Goal: Information Seeking & Learning: Learn about a topic

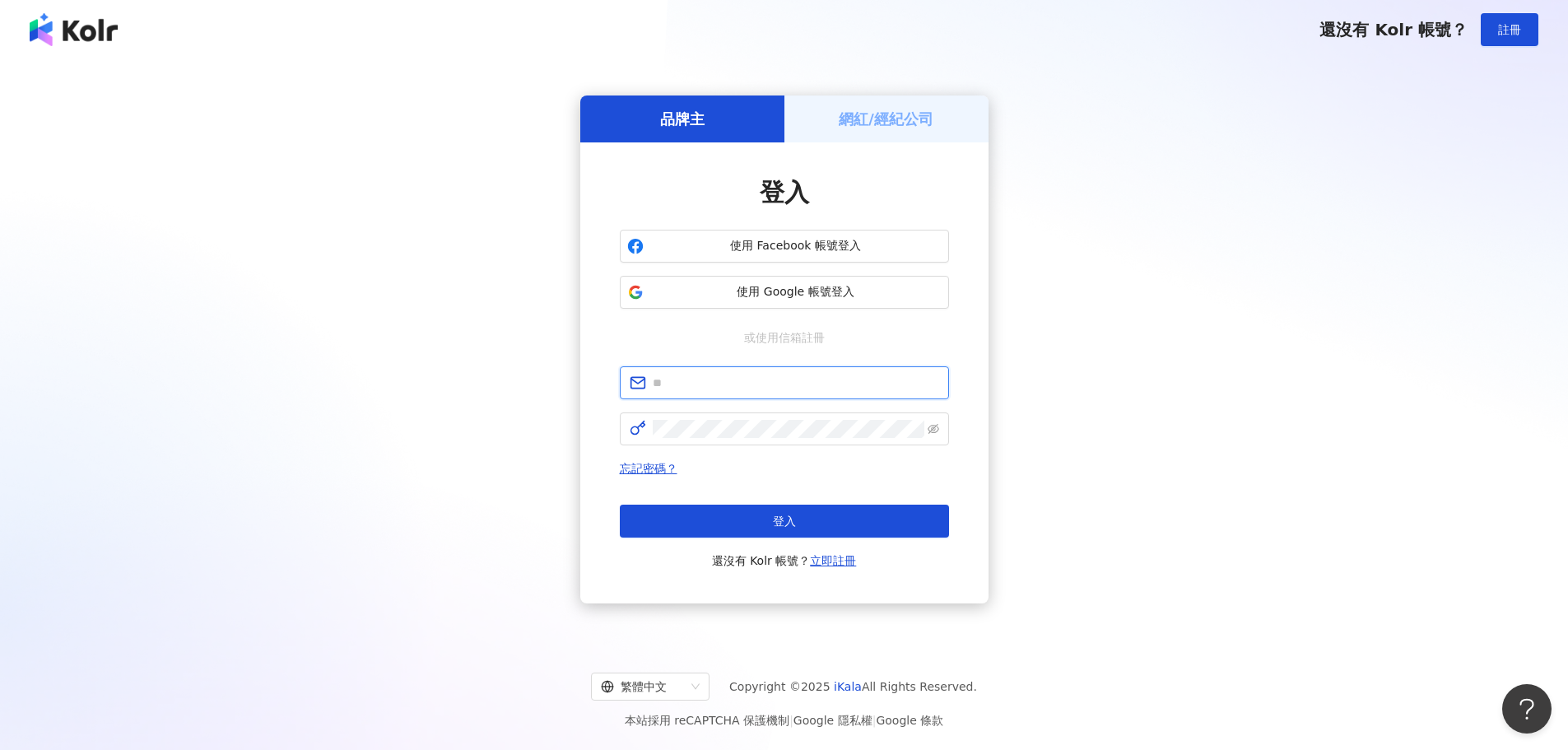
click at [765, 389] on input "text" at bounding box center [796, 382] width 286 height 18
click at [829, 296] on span "使用 Google 帳號登入" at bounding box center [796, 293] width 292 height 17
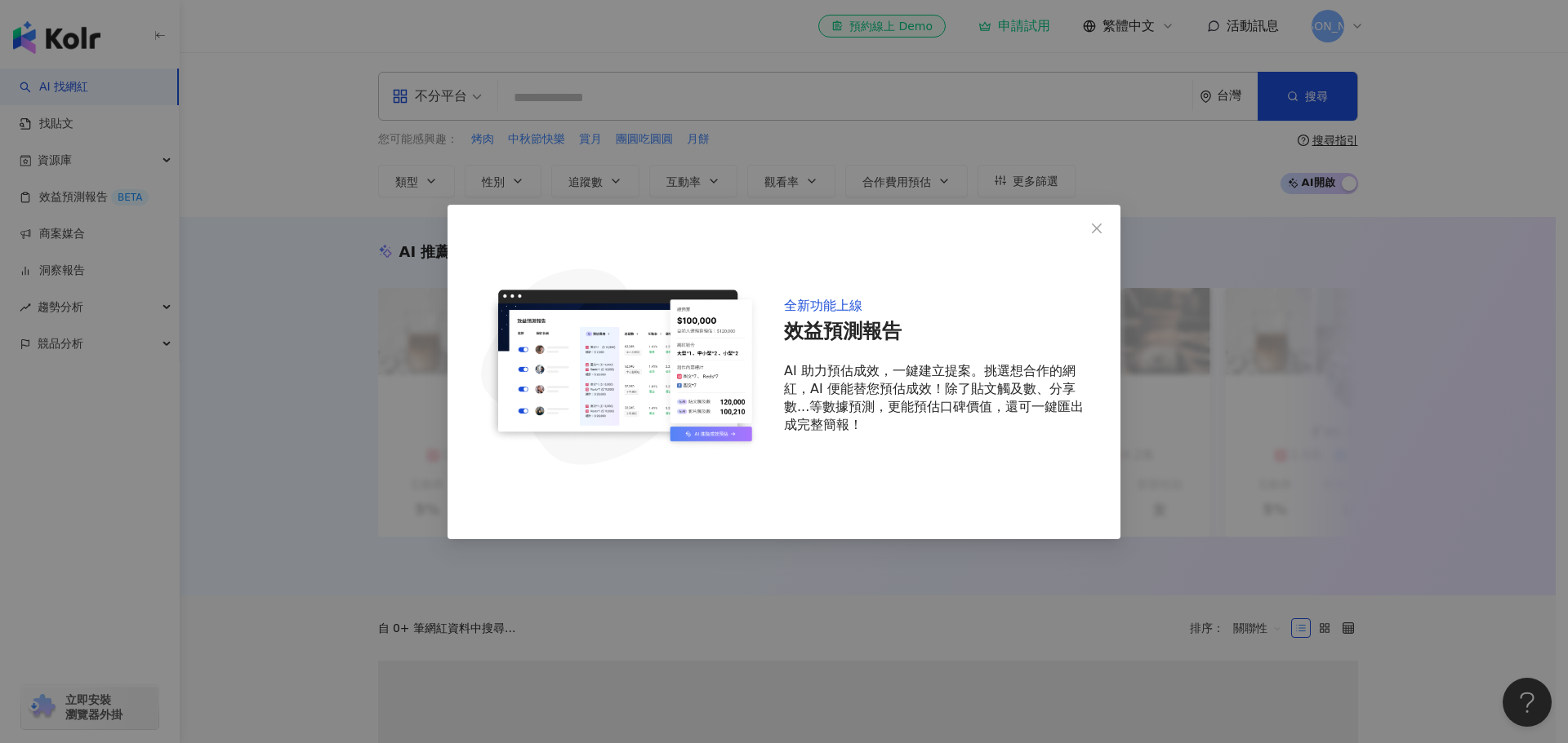
click at [607, 100] on div "全新功能上線 效益預測報告 AI 助力預估成效，一鍵建立提案。挑選想合作的網紅，AI 便能替您預估成效！除了貼文觸及數、分享數...等數據預測，更能預估口碑價…" at bounding box center [784, 371] width 1568 height 743
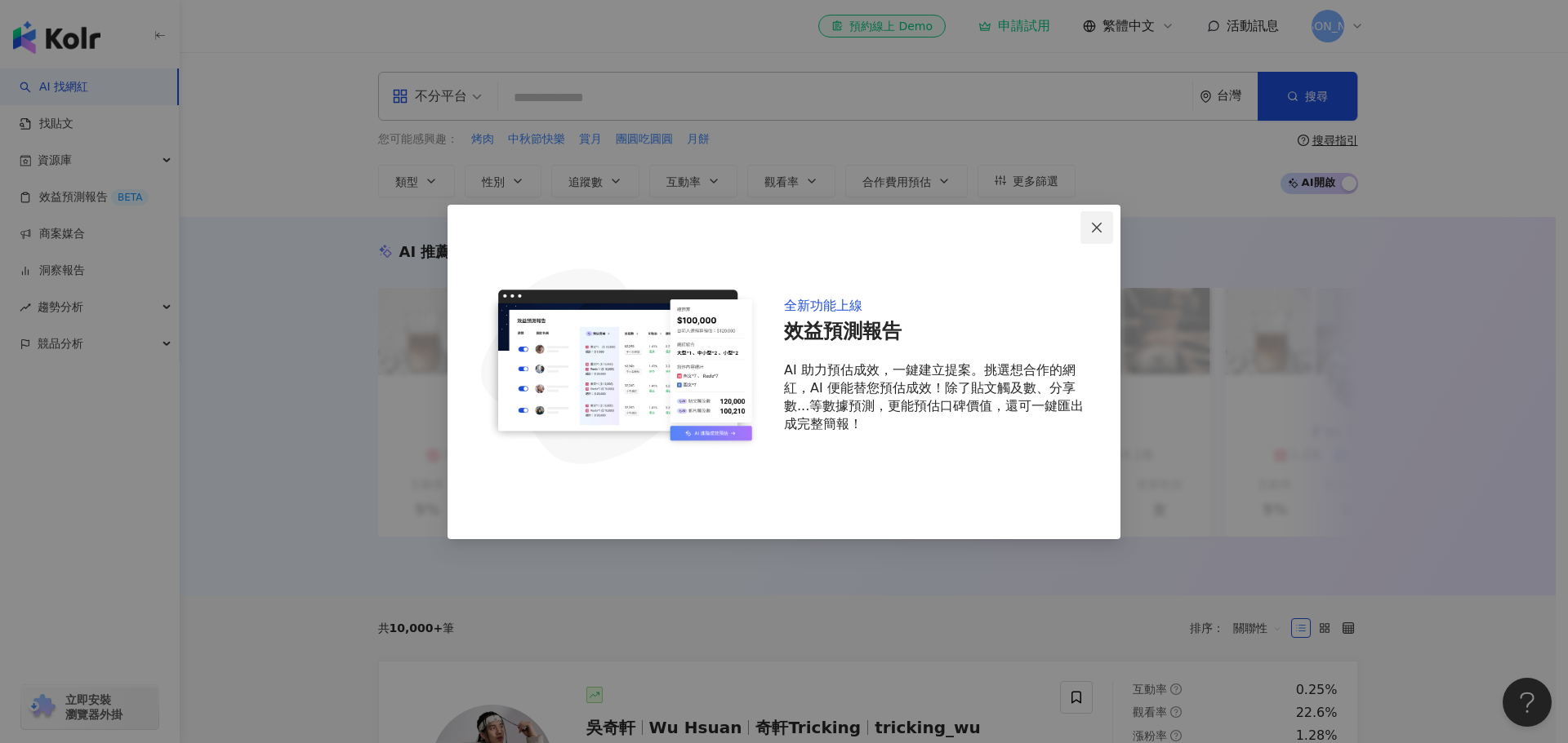
click at [1101, 233] on icon "close" at bounding box center [1096, 227] width 13 height 13
click at [1090, 232] on icon "close" at bounding box center [1096, 227] width 13 height 13
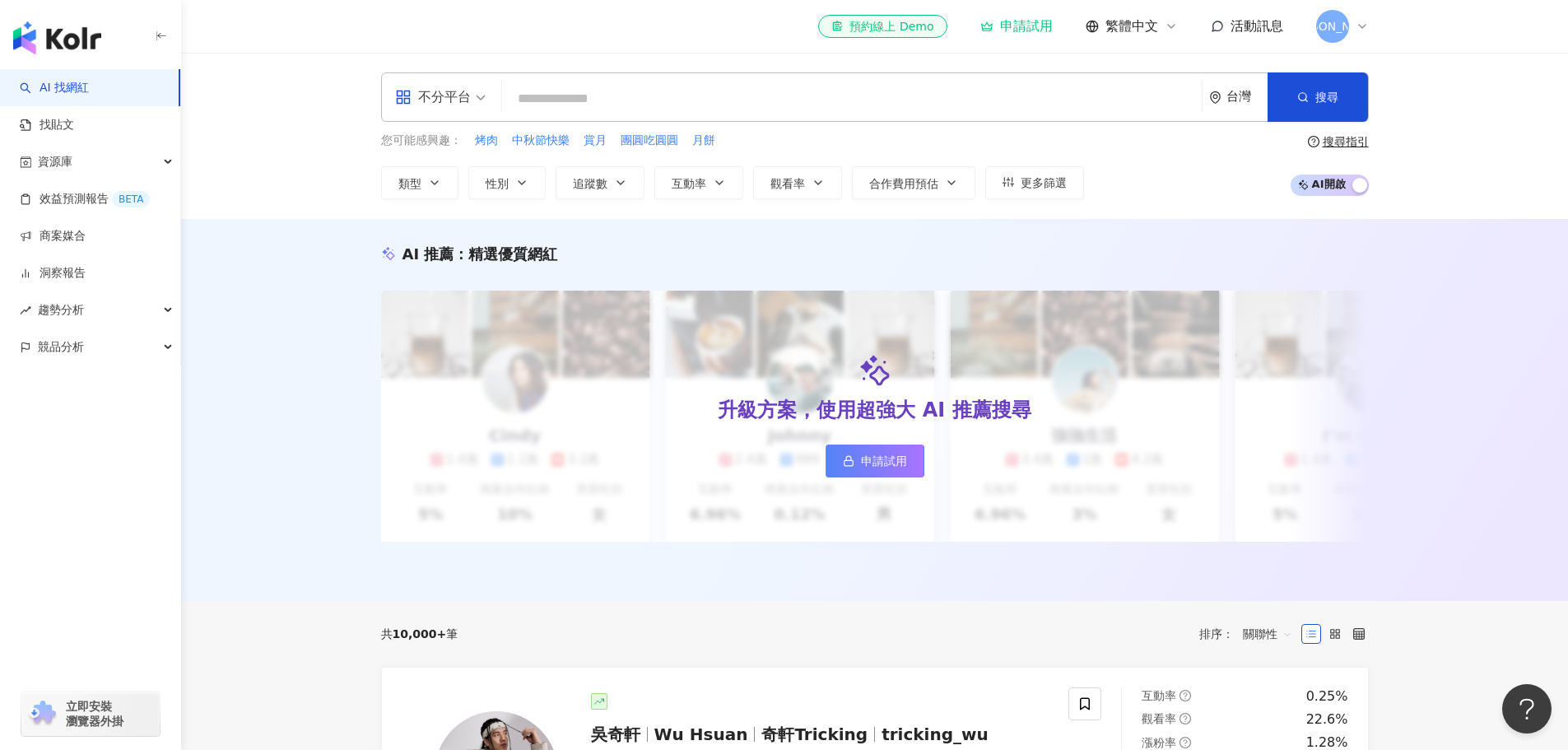
drag, startPoint x: 734, startPoint y: 110, endPoint x: 734, endPoint y: 120, distance: 10.0
click at [734, 120] on div "不分平台 台灣 搜尋" at bounding box center [874, 97] width 987 height 49
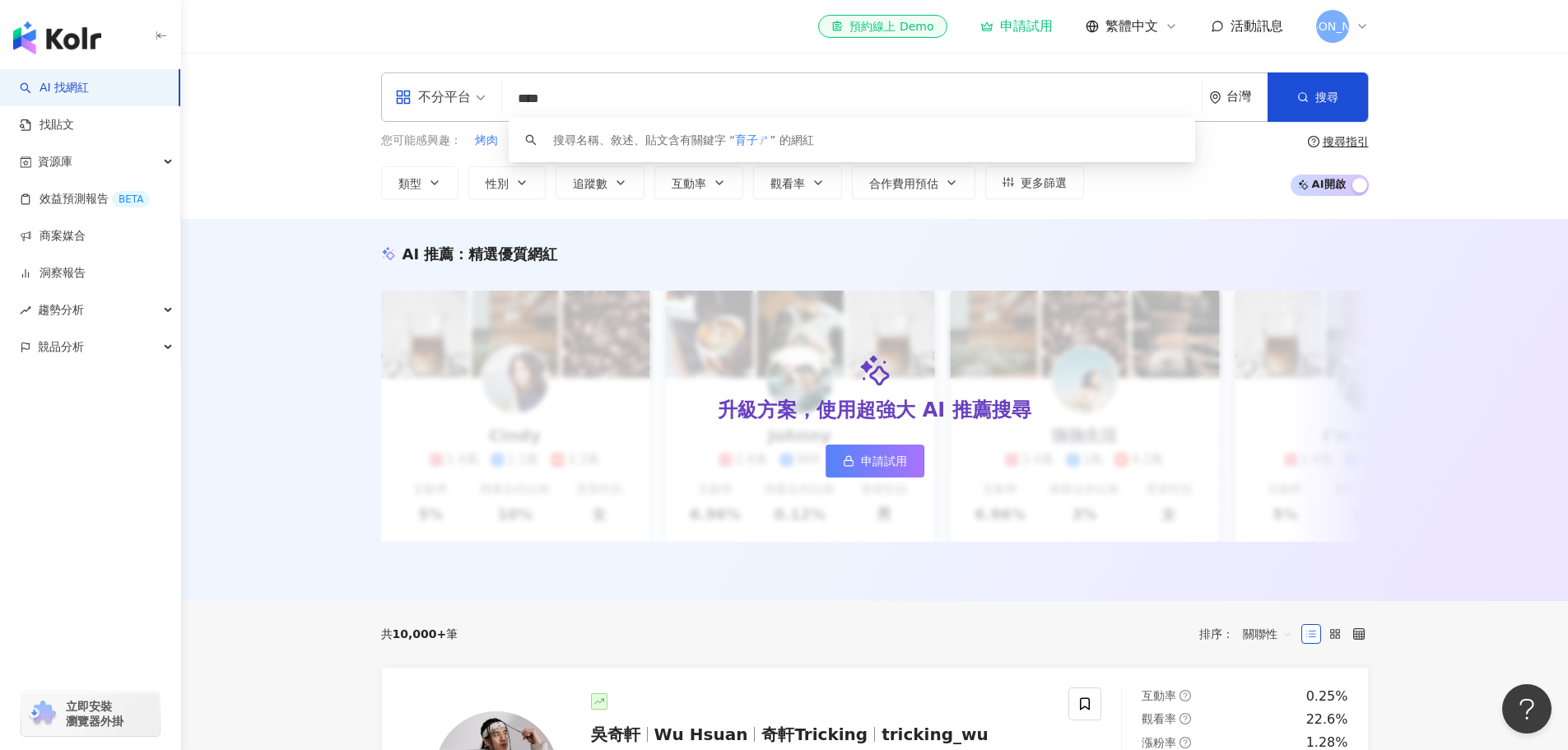
type input "***"
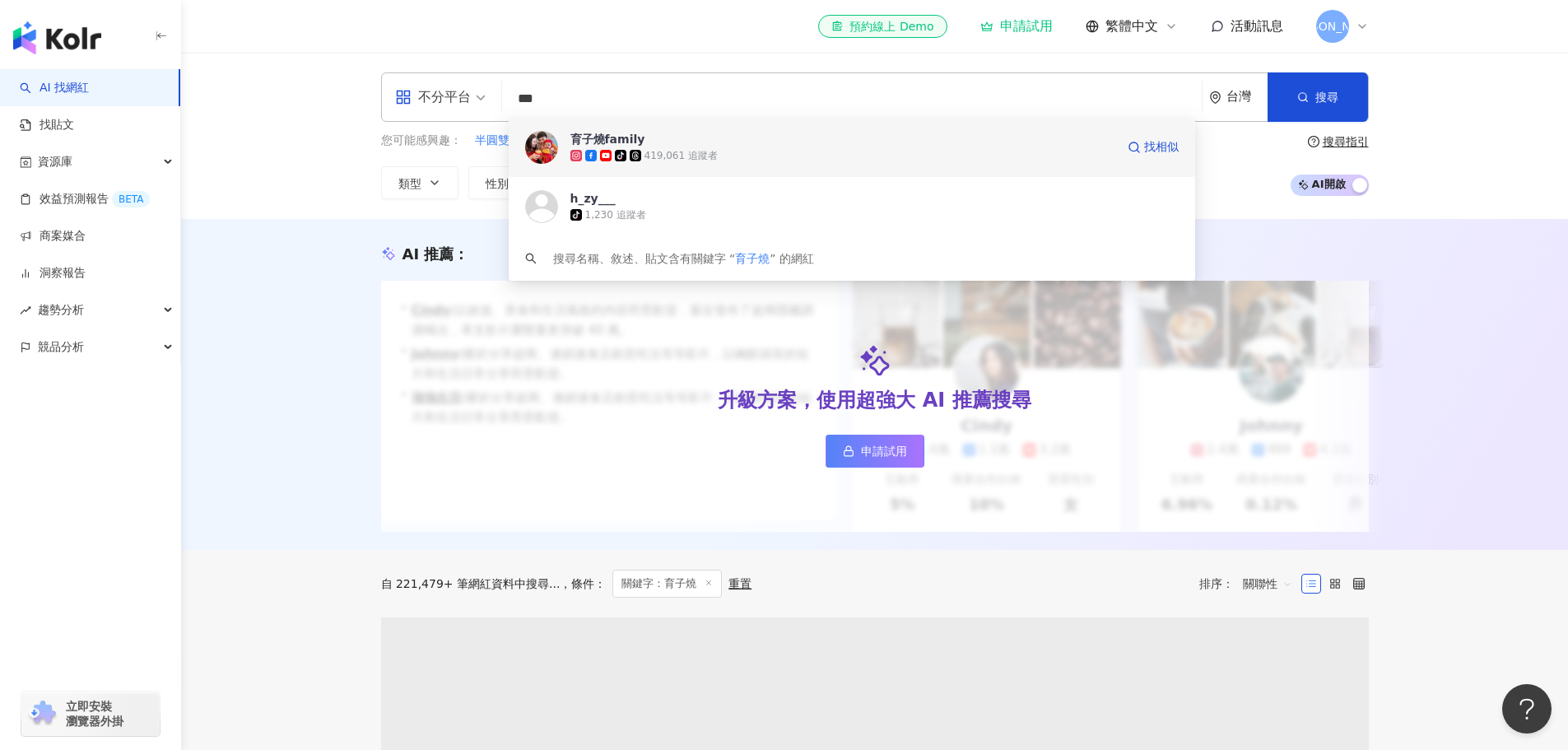
click at [723, 152] on div "tiktok-icon 419,061 追蹤者" at bounding box center [843, 156] width 545 height 17
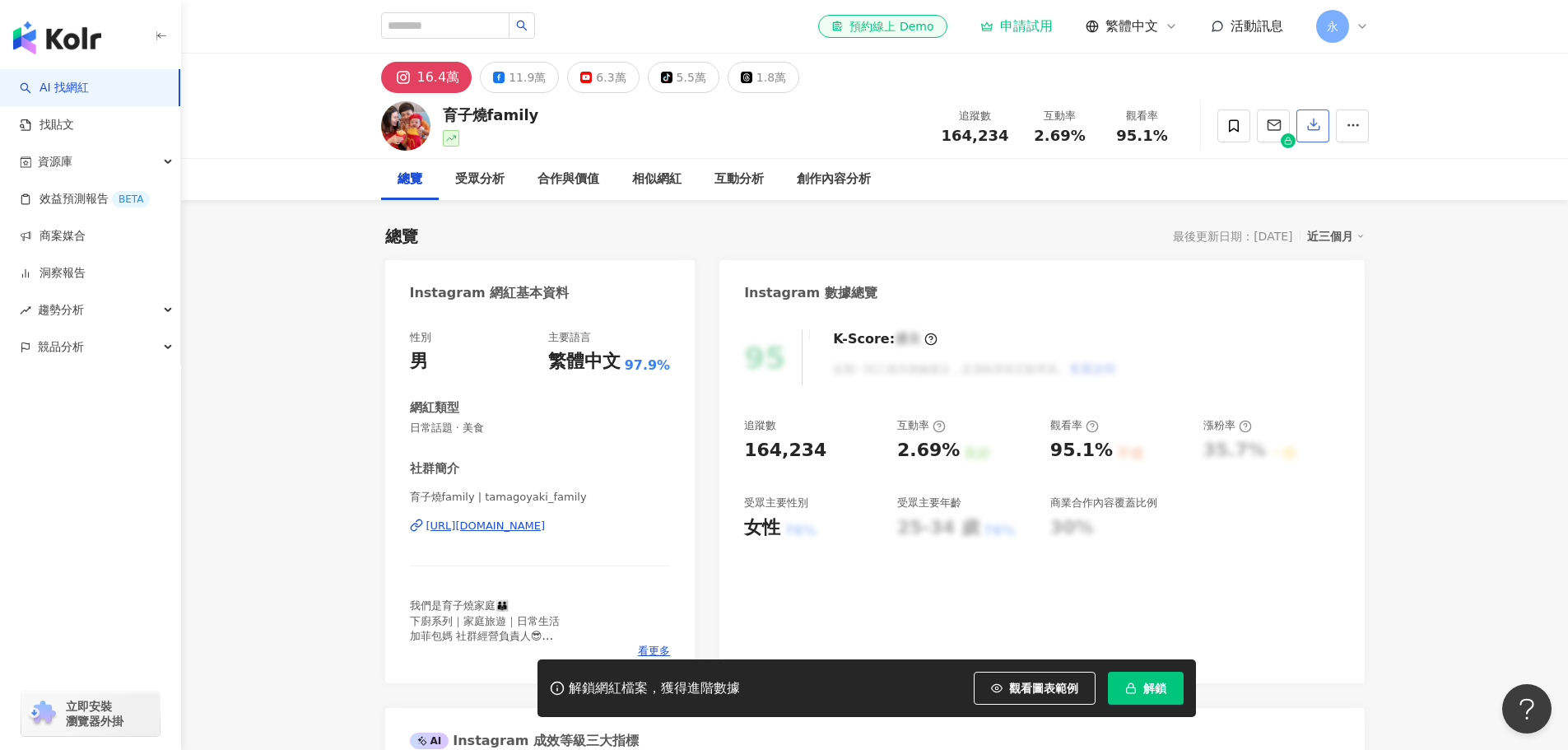
click at [1315, 126] on icon "button" at bounding box center [1313, 125] width 11 height 11
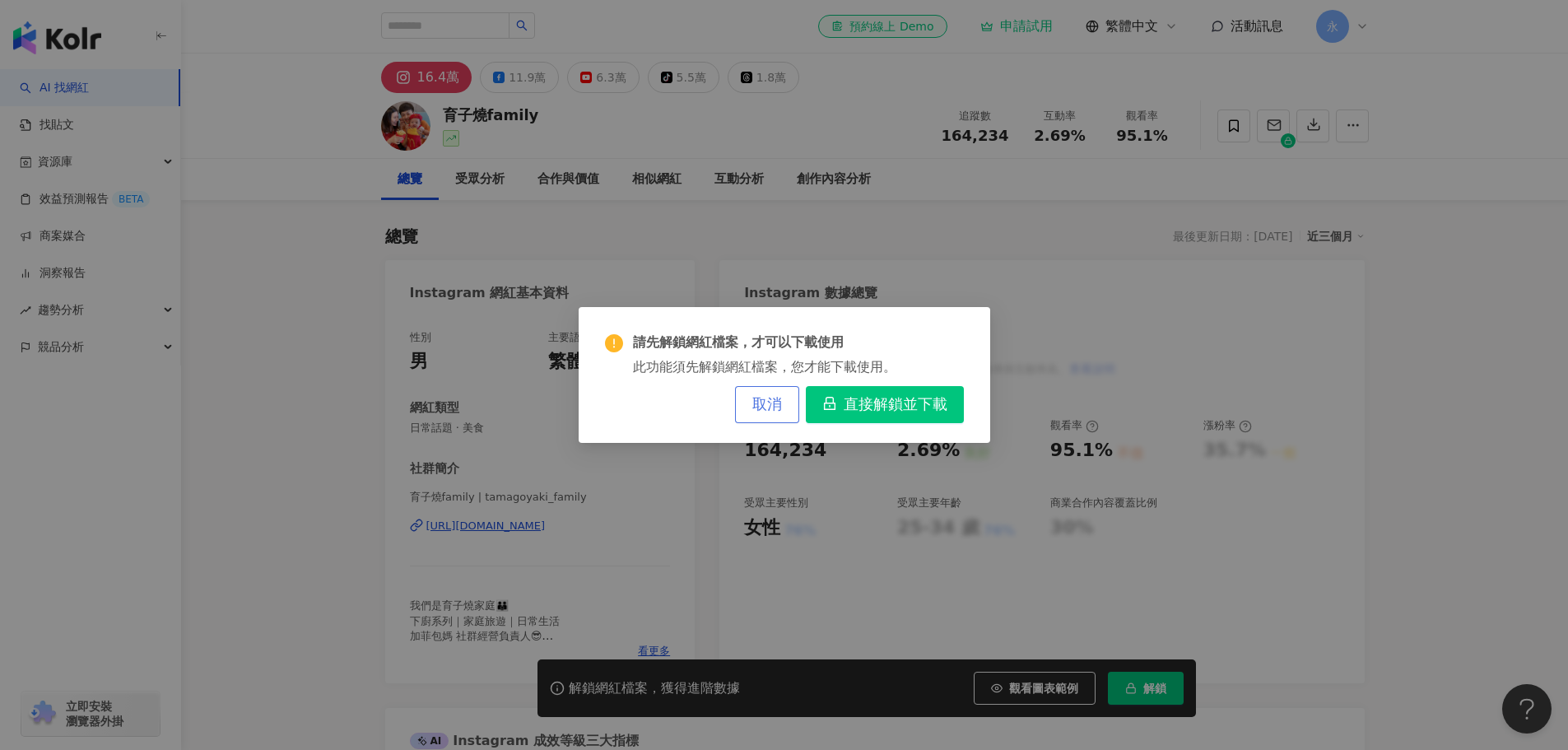
click at [777, 393] on button "取消" at bounding box center [766, 405] width 64 height 37
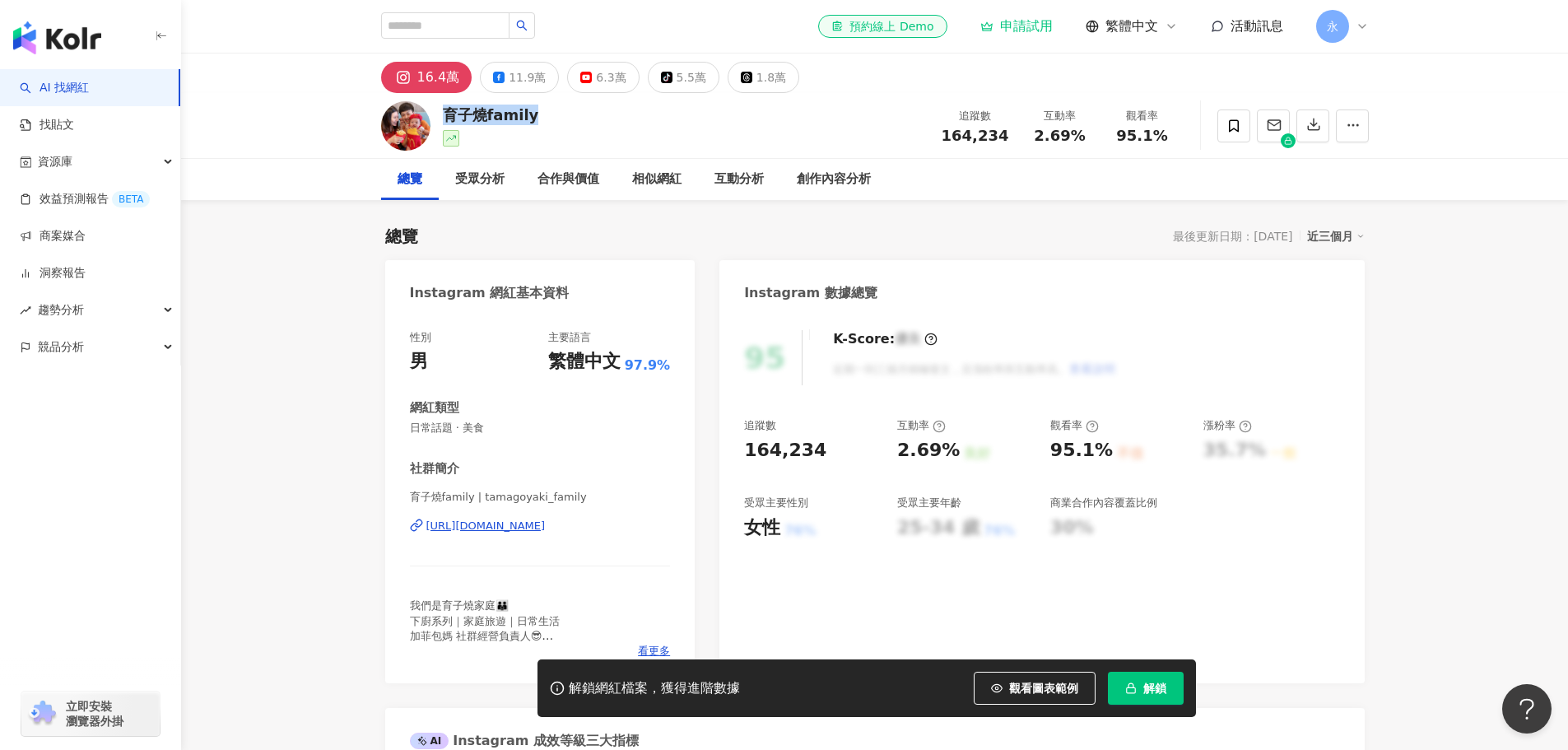
drag, startPoint x: 440, startPoint y: 108, endPoint x: 595, endPoint y: 122, distance: 155.6
click at [595, 122] on div "育子燒family 追蹤數 164,234 互動率 2.69% 觀看率 95.1%" at bounding box center [875, 125] width 1053 height 65
click at [425, 78] on div "16.4萬" at bounding box center [438, 77] width 43 height 23
click at [401, 75] on rect at bounding box center [403, 77] width 16 height 15
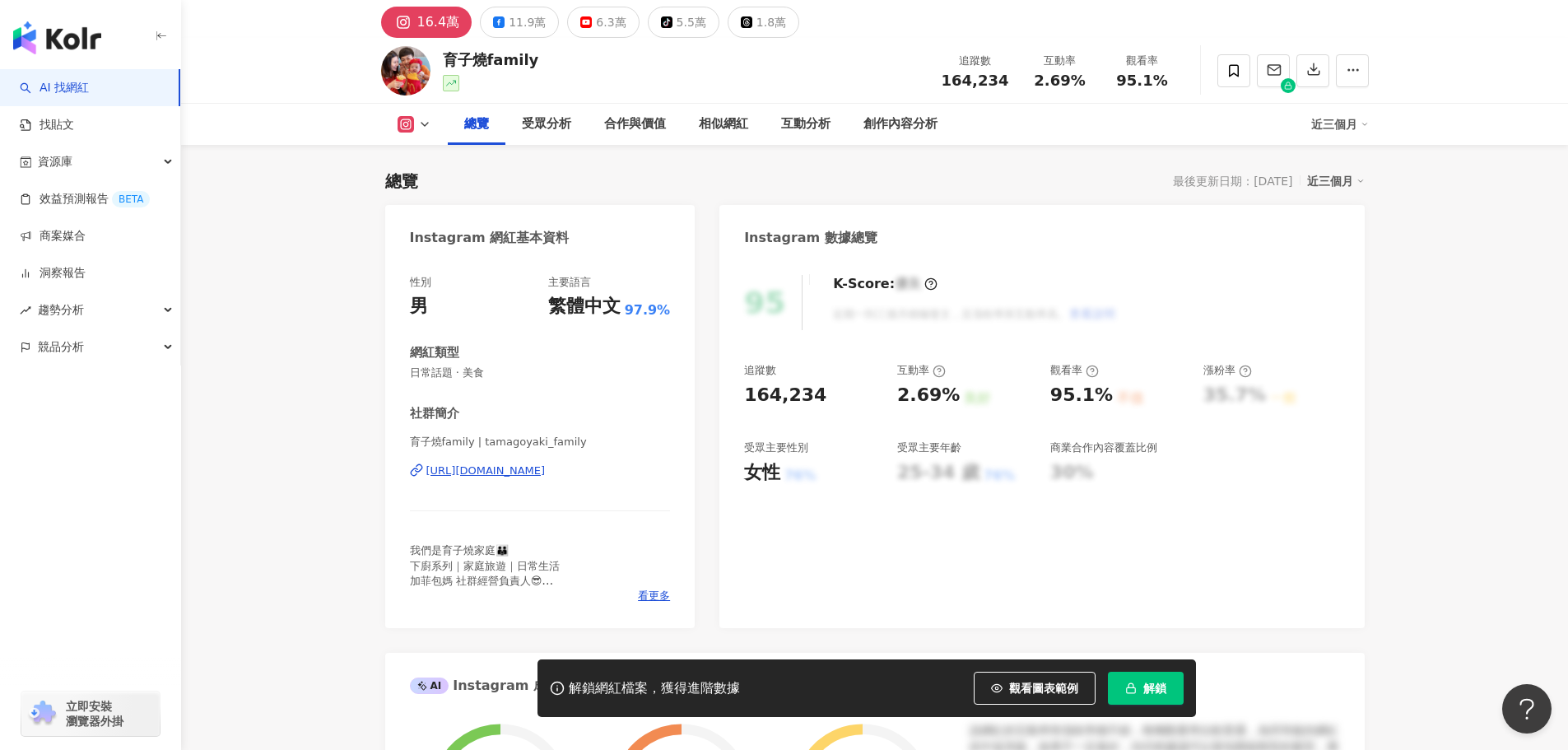
scroll to position [247, 0]
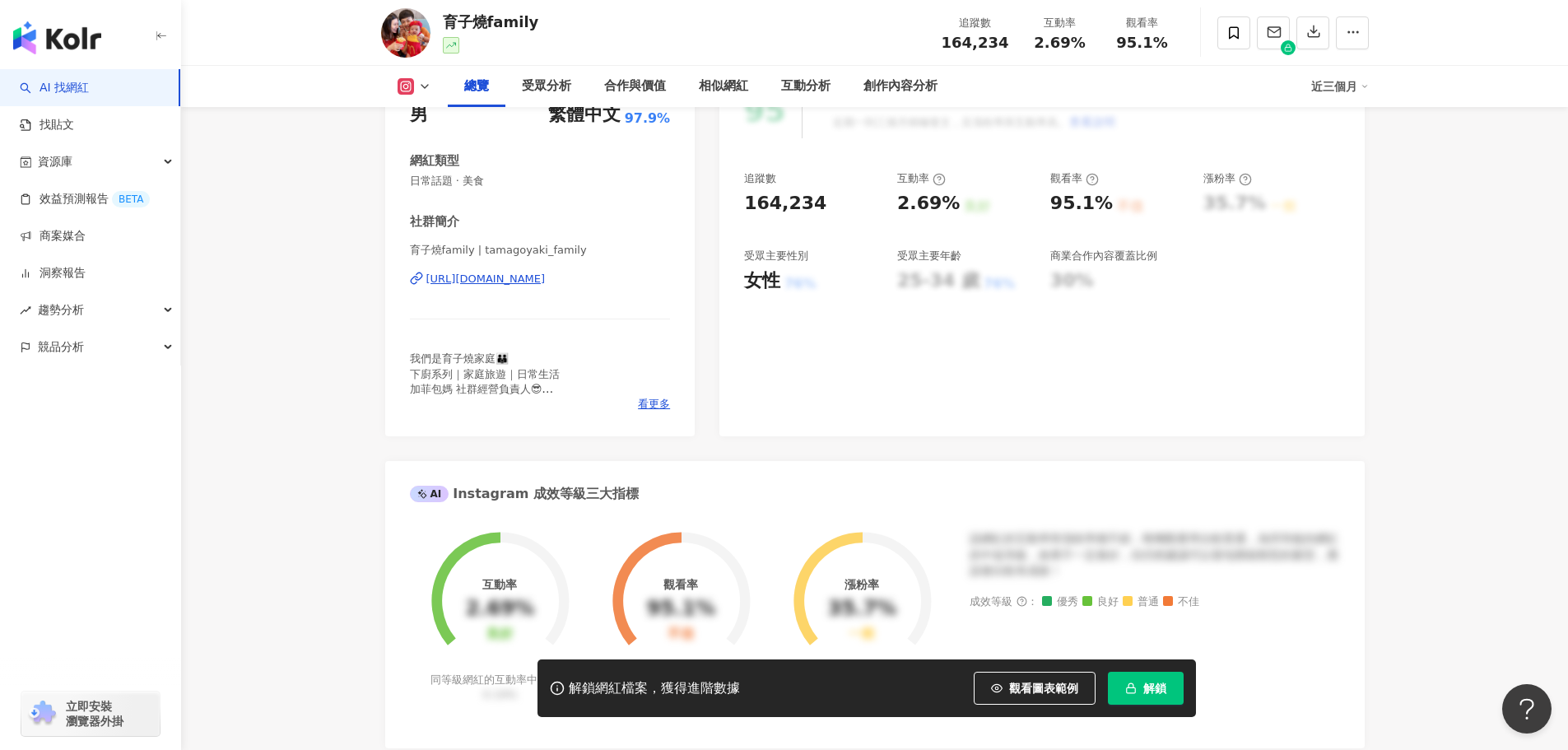
click at [482, 285] on div "https://www.instagram.com/tamagoyaki_family/" at bounding box center [486, 279] width 119 height 15
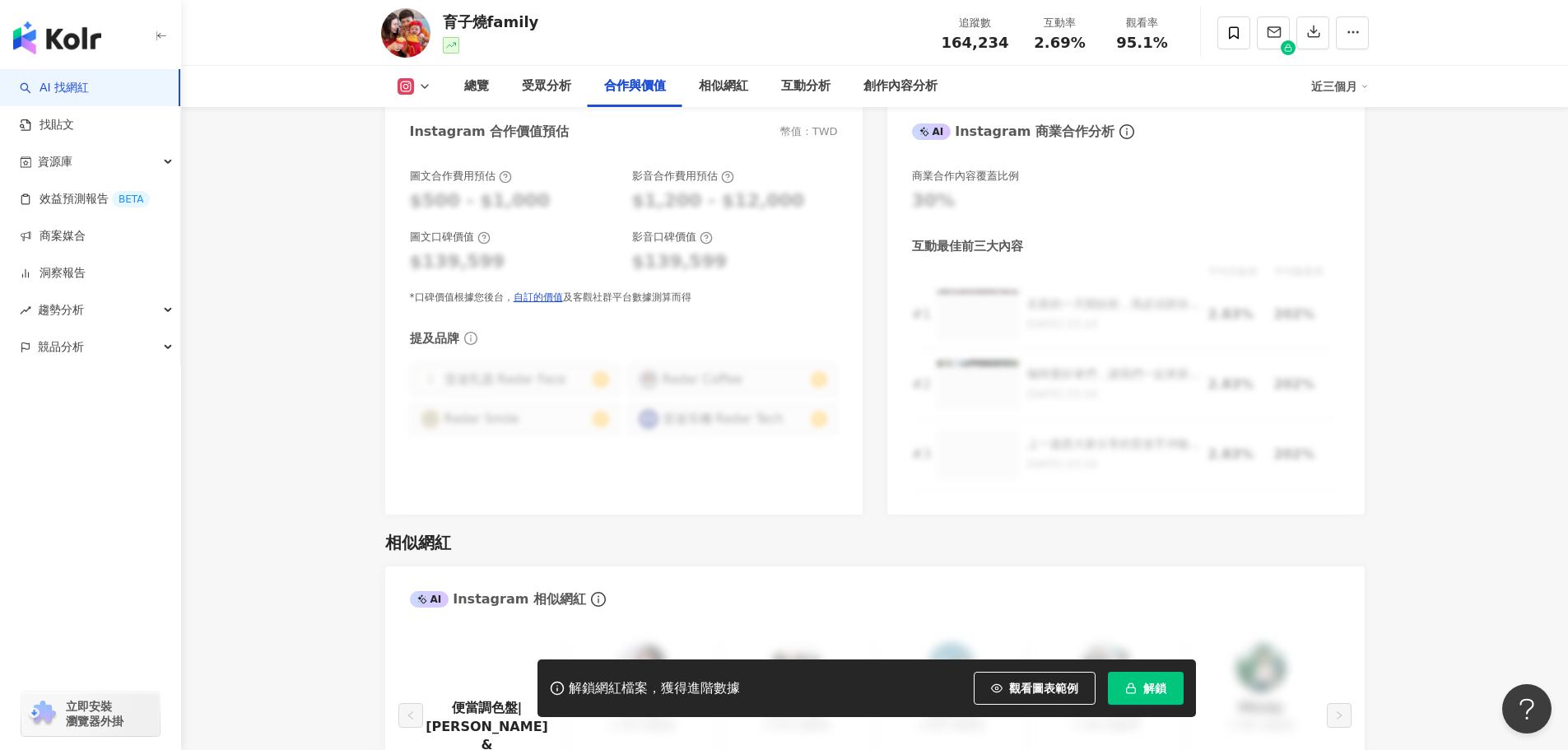
scroll to position [2553, 0]
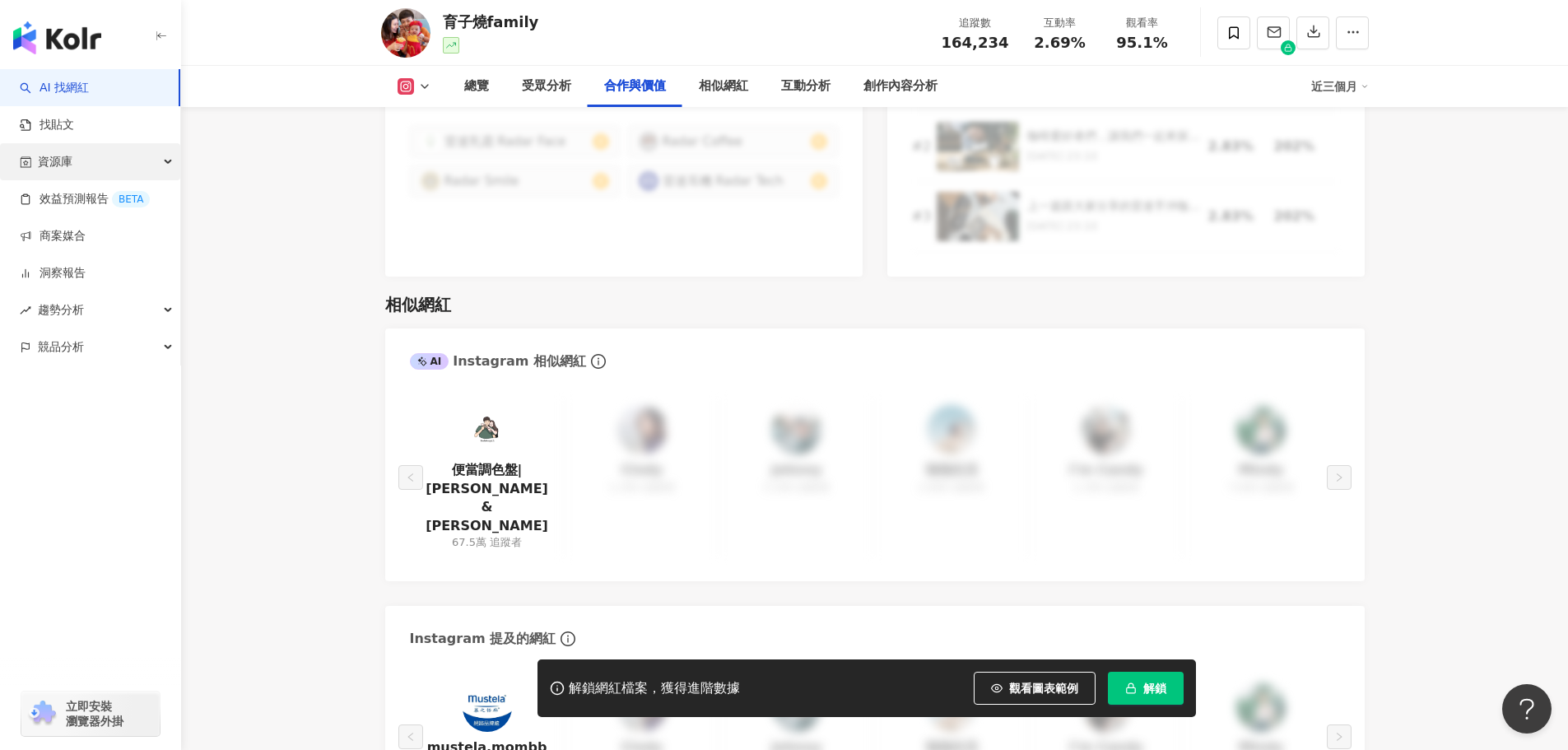
click at [117, 151] on div "資源庫" at bounding box center [90, 162] width 180 height 37
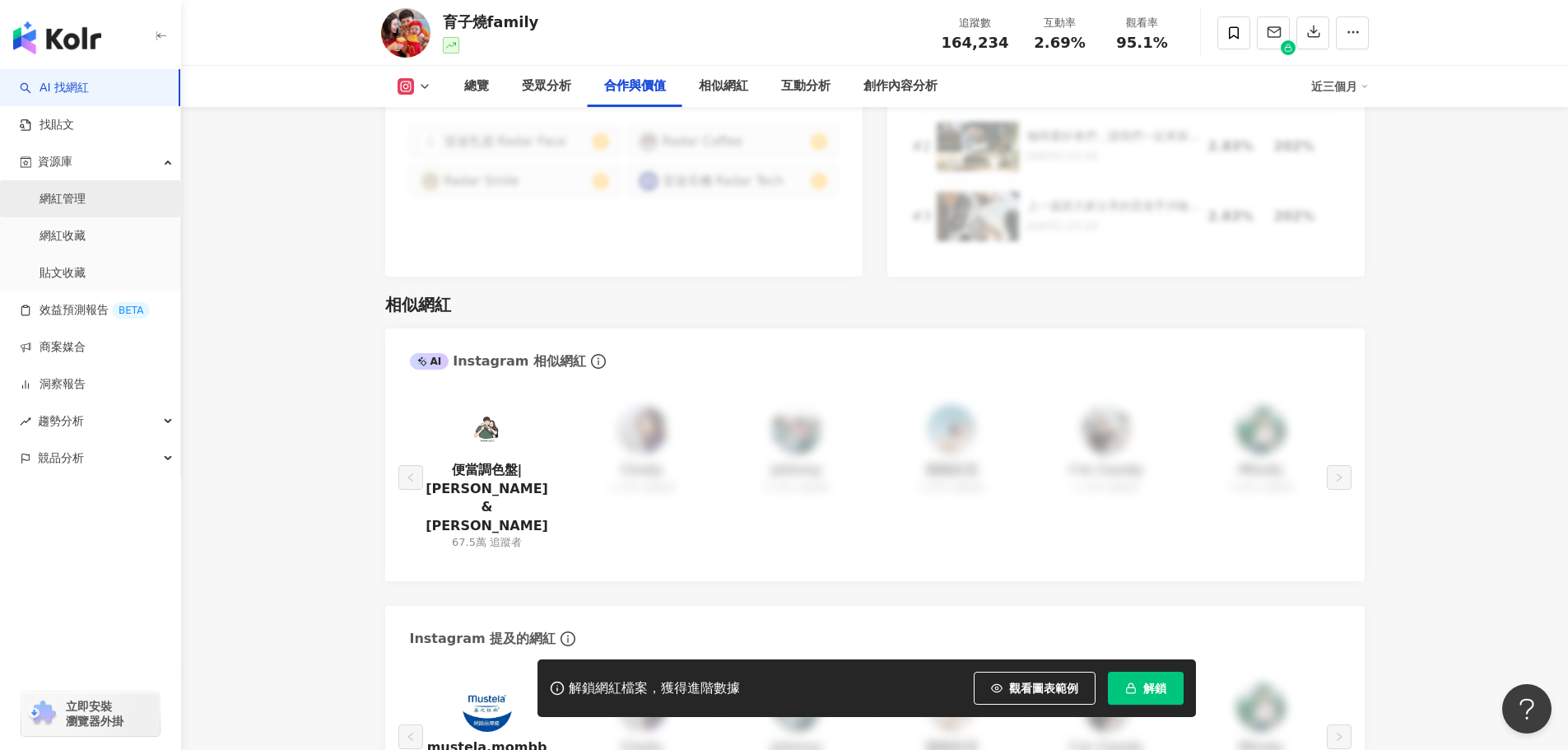
click at [85, 197] on link "網紅管理" at bounding box center [63, 200] width 46 height 17
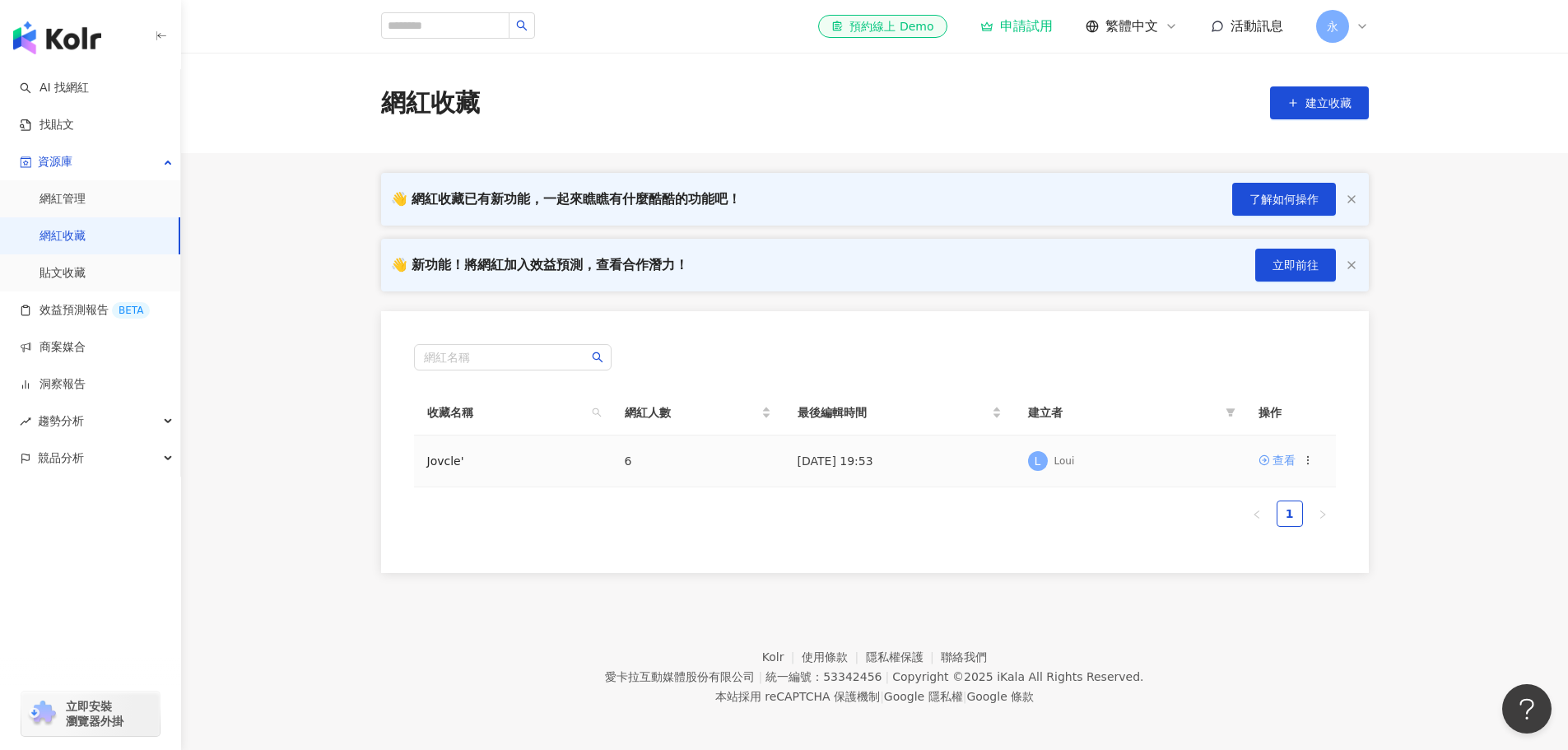
click at [1288, 454] on div "查看" at bounding box center [1284, 460] width 23 height 18
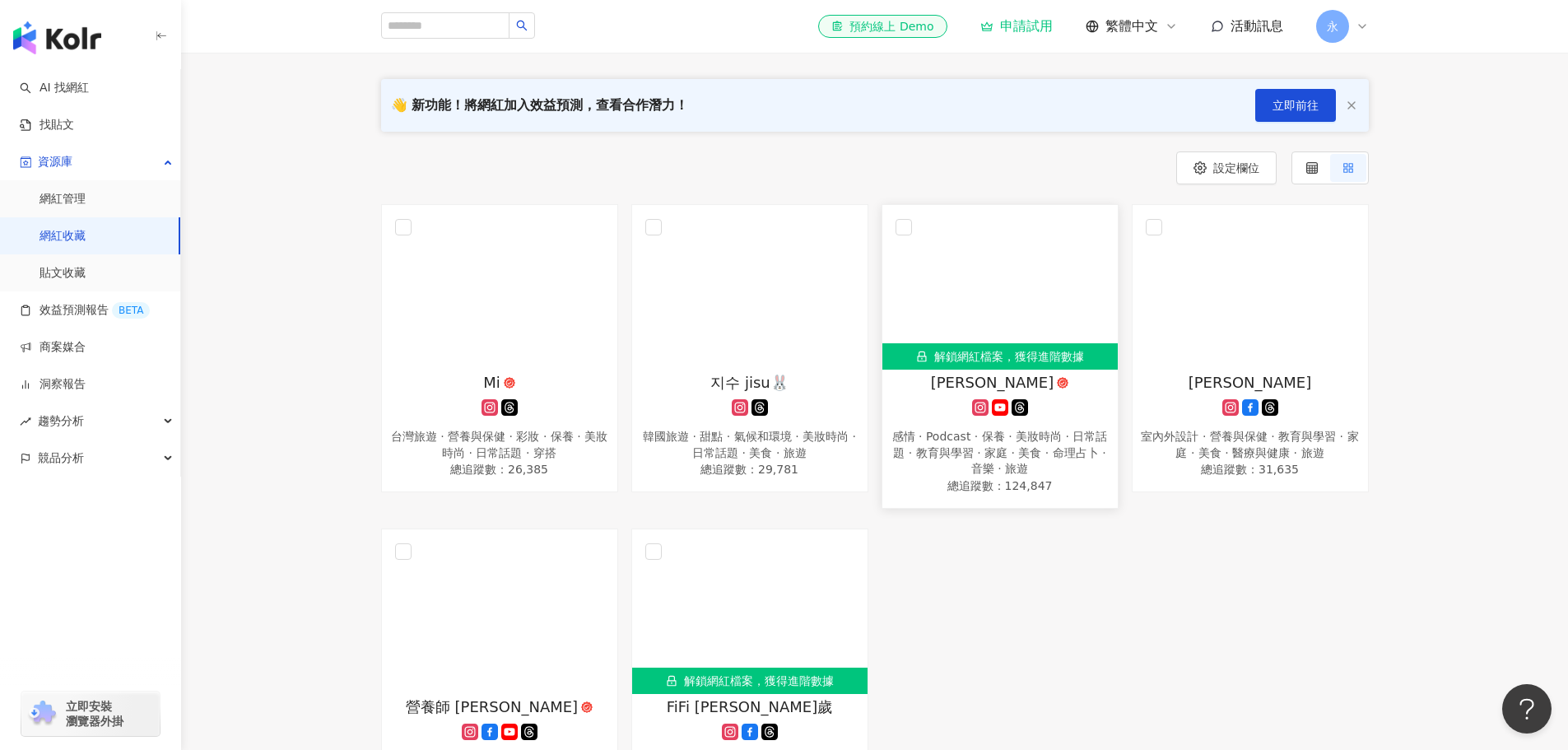
scroll to position [142, 0]
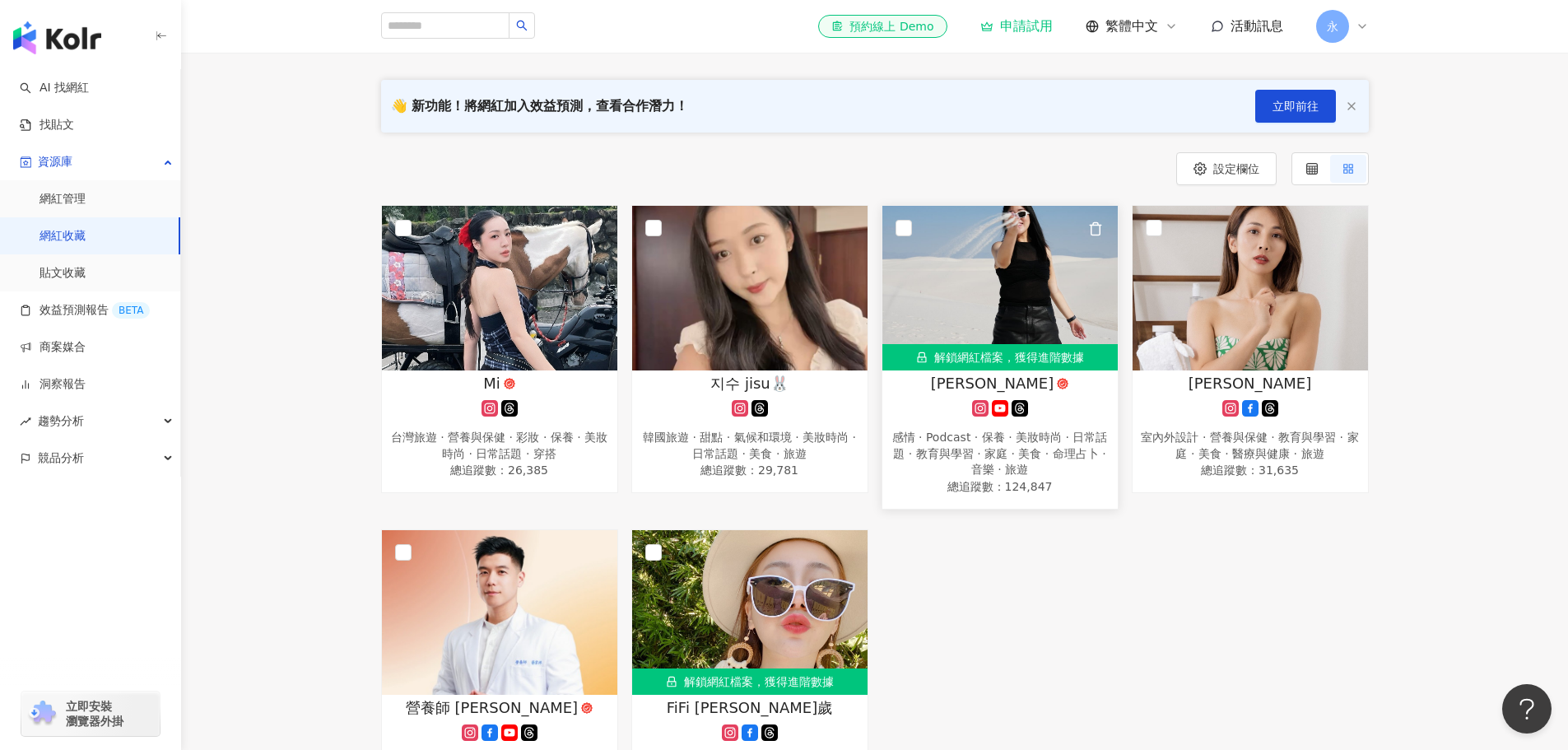
click at [996, 315] on img at bounding box center [1000, 288] width 235 height 164
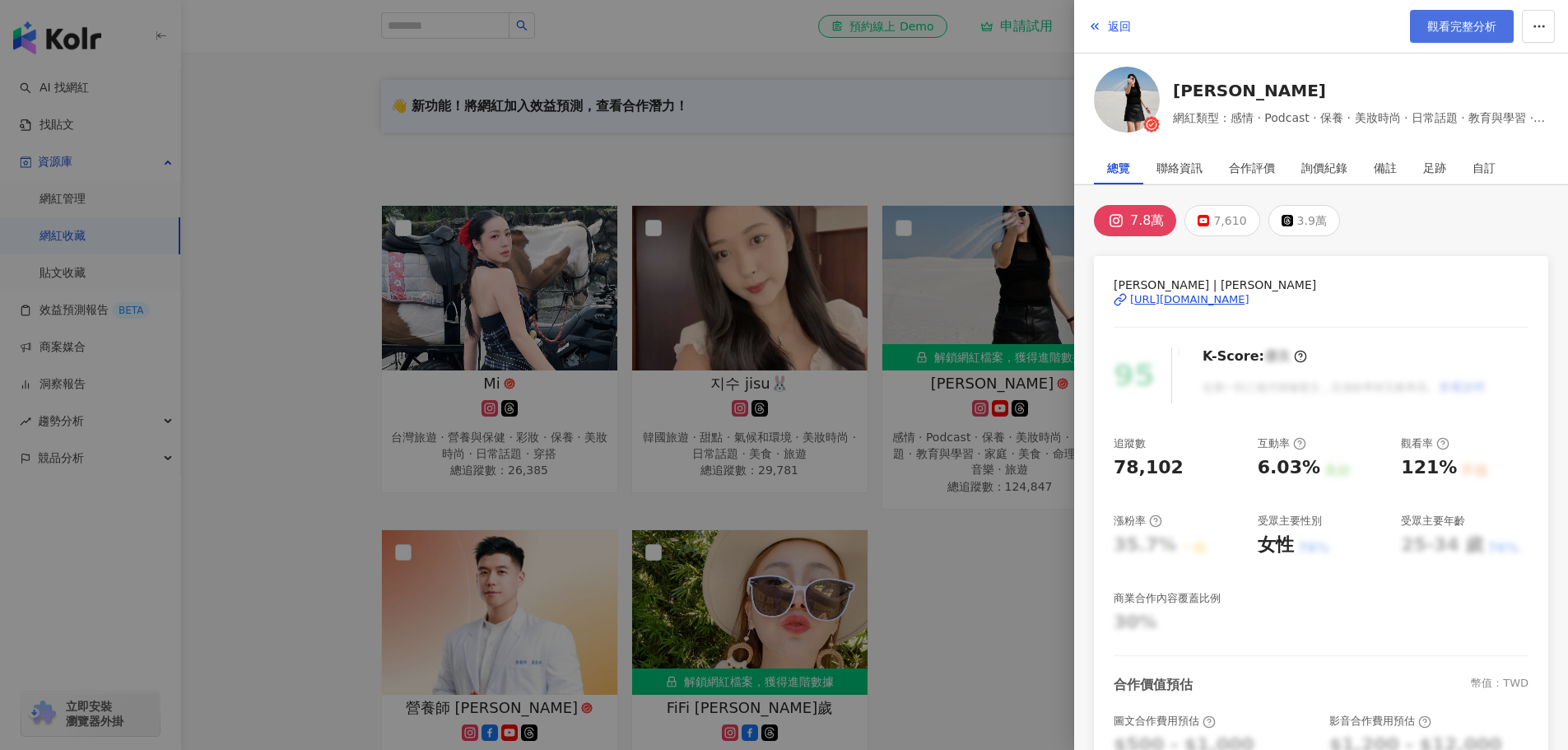
click at [1472, 24] on span "觀看完整分析" at bounding box center [1462, 26] width 69 height 13
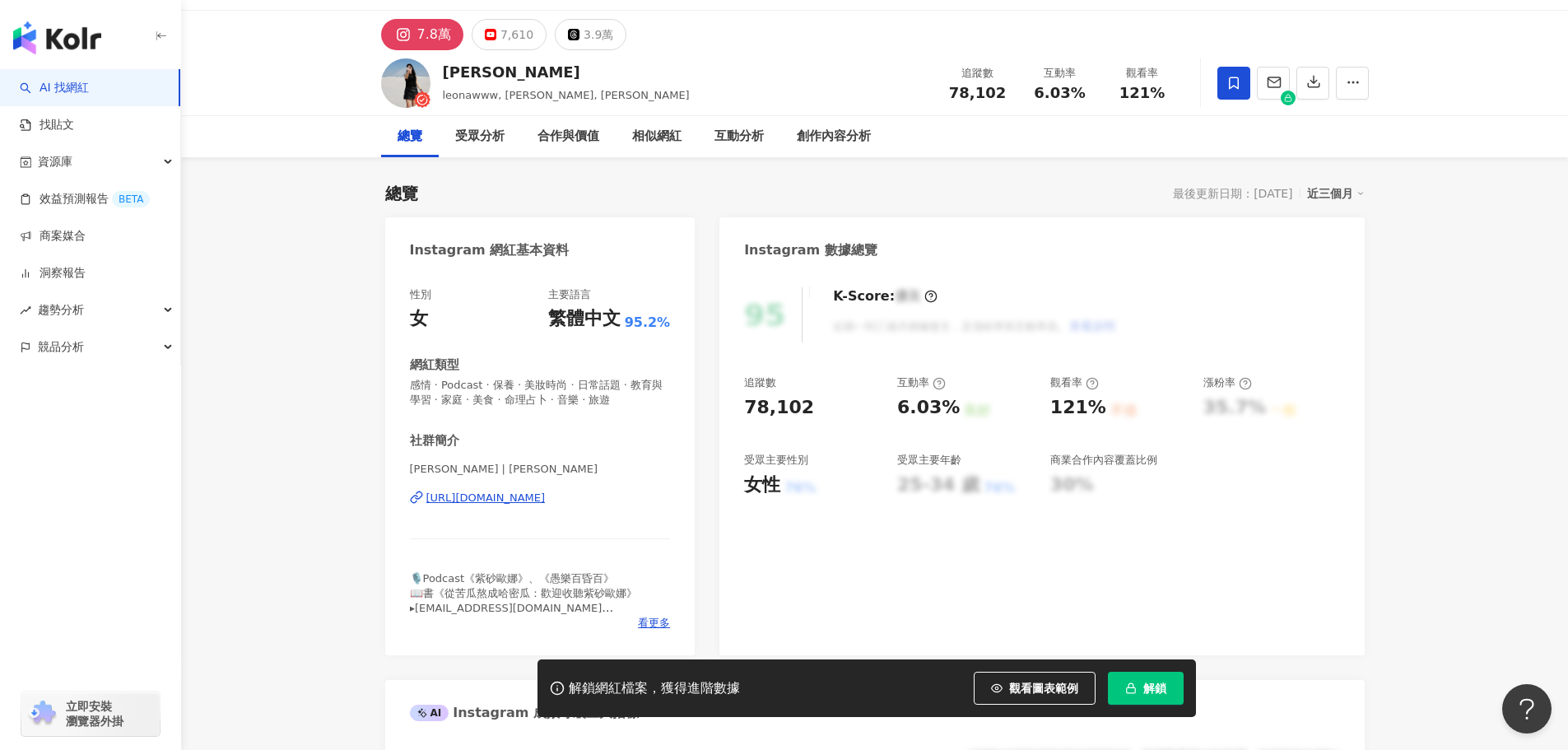
scroll to position [62, 0]
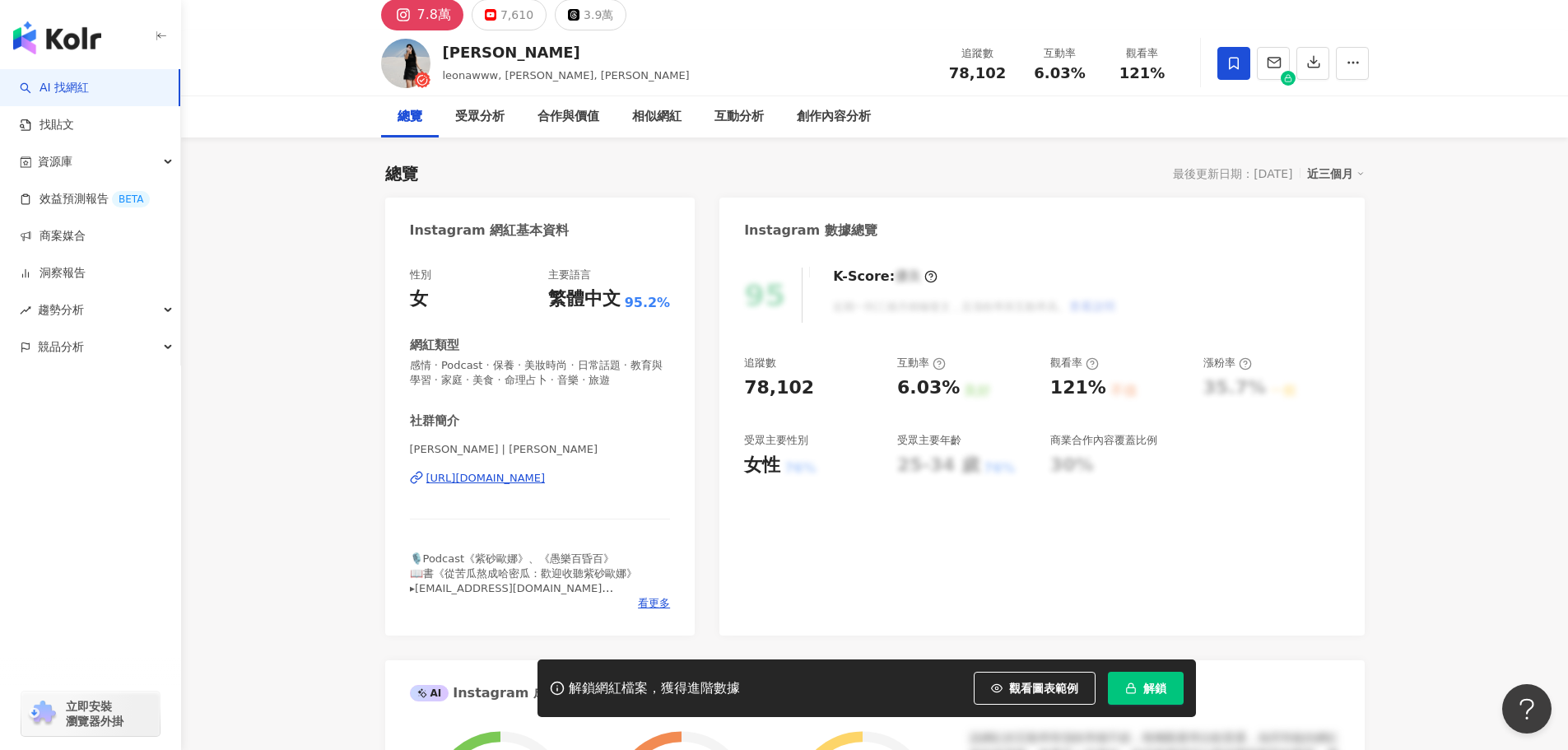
drag, startPoint x: 1541, startPoint y: 1, endPoint x: 1755, endPoint y: 69, distance: 224.5
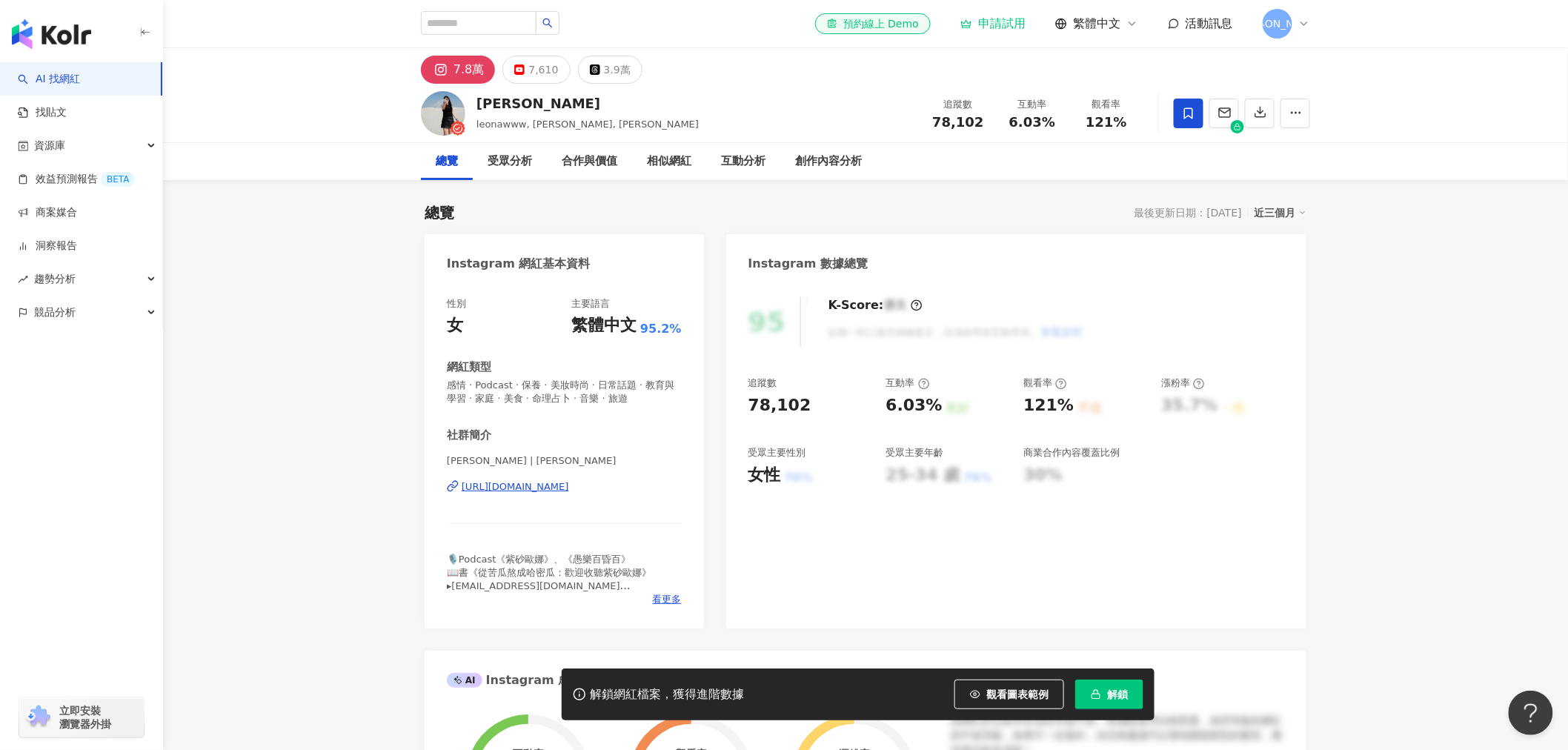
click at [343, 136] on div "Leona Wang leonawww, 紫砂歐娜, 歐娜 追蹤數 78,102 互動率 6.03% 觀看率 121%" at bounding box center [866, 113] width 1405 height 59
click at [130, 148] on div "資源庫" at bounding box center [81, 145] width 162 height 33
click at [77, 205] on link "網紅收藏" at bounding box center [57, 212] width 42 height 15
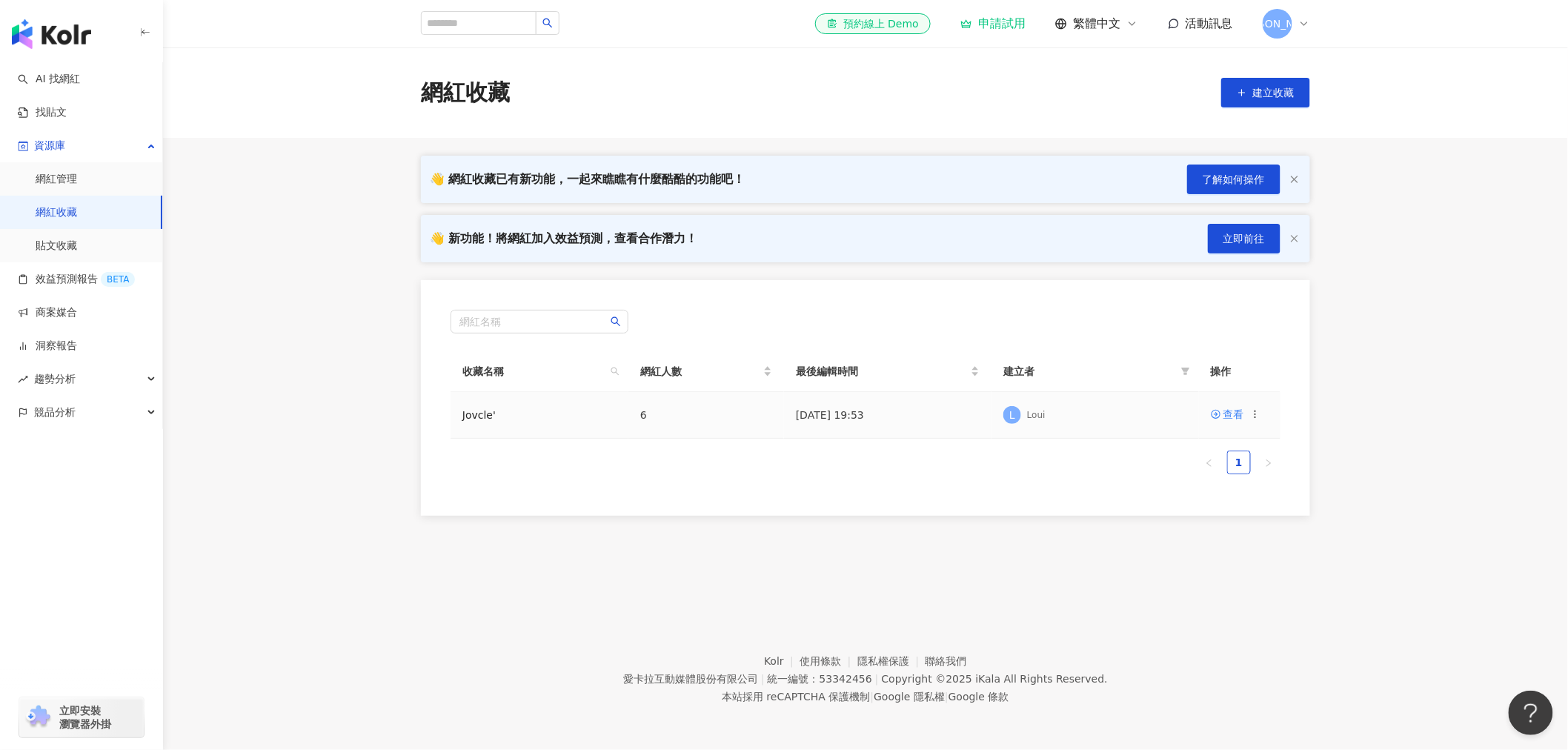
drag, startPoint x: 590, startPoint y: 411, endPoint x: 779, endPoint y: 409, distance: 189.0
click at [593, 411] on td "Jovcle'" at bounding box center [539, 416] width 178 height 47
click at [1224, 420] on div "查看" at bounding box center [1233, 414] width 21 height 16
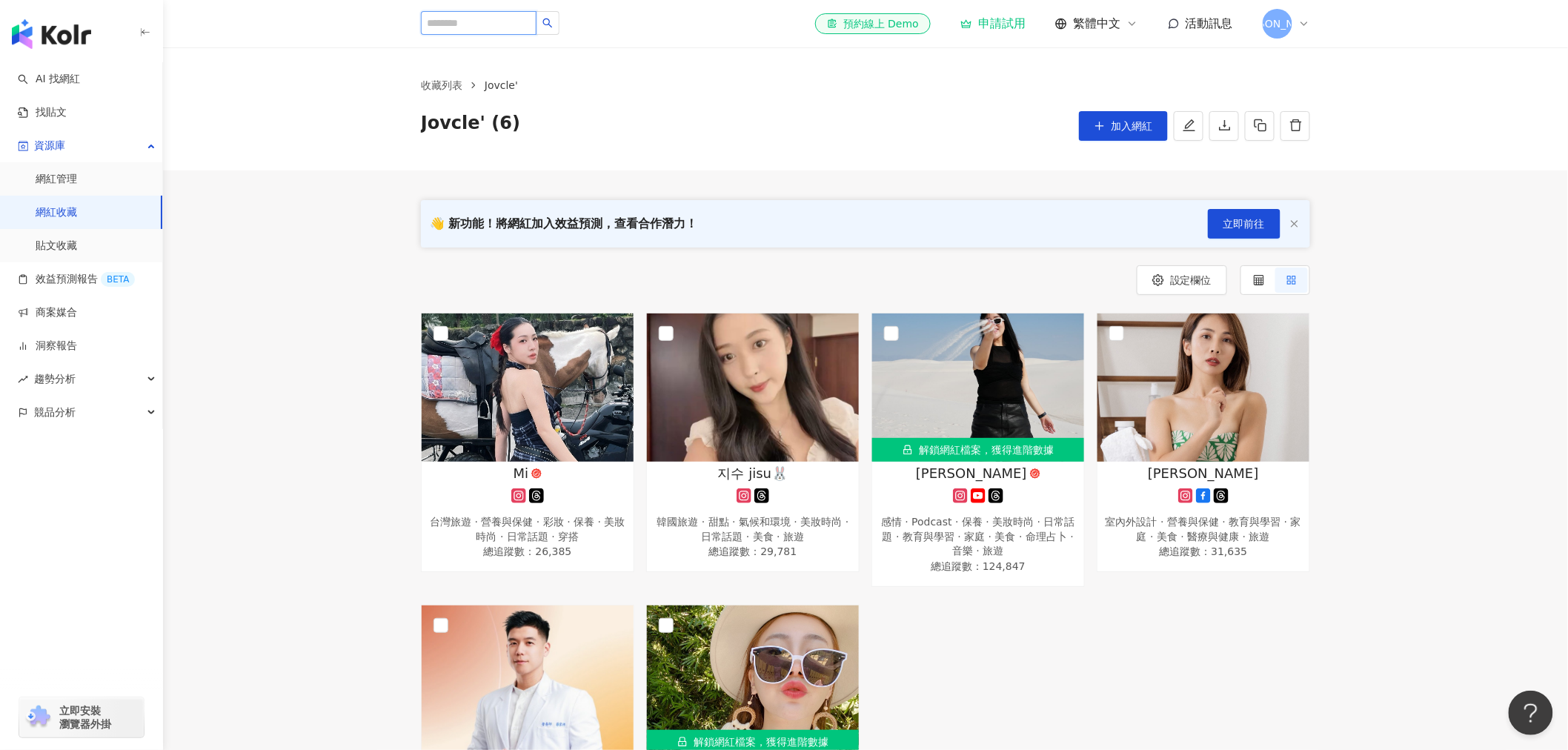
click at [451, 28] on input "search" at bounding box center [478, 23] width 115 height 23
type input "**"
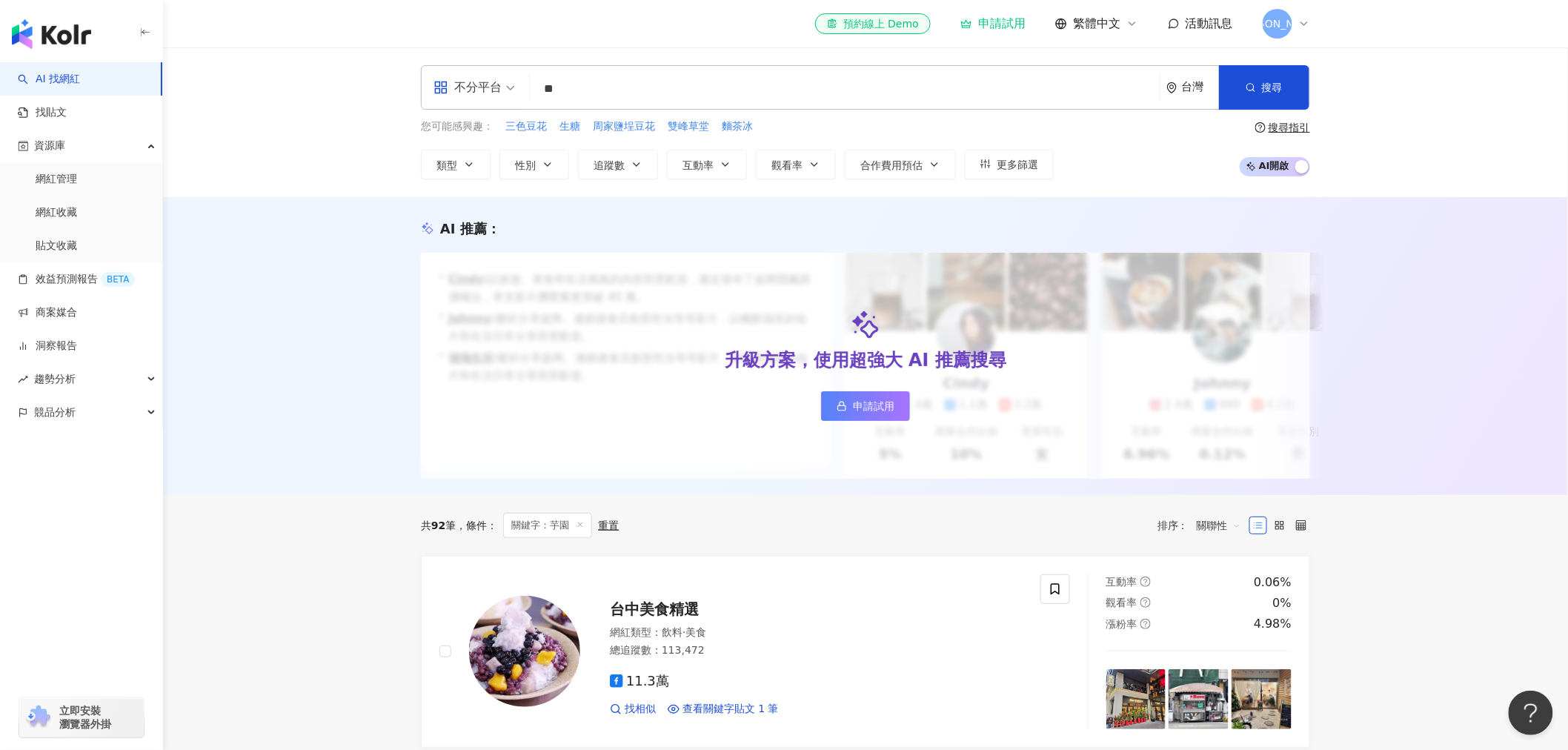
click at [641, 79] on input "**" at bounding box center [845, 89] width 618 height 28
type input "*"
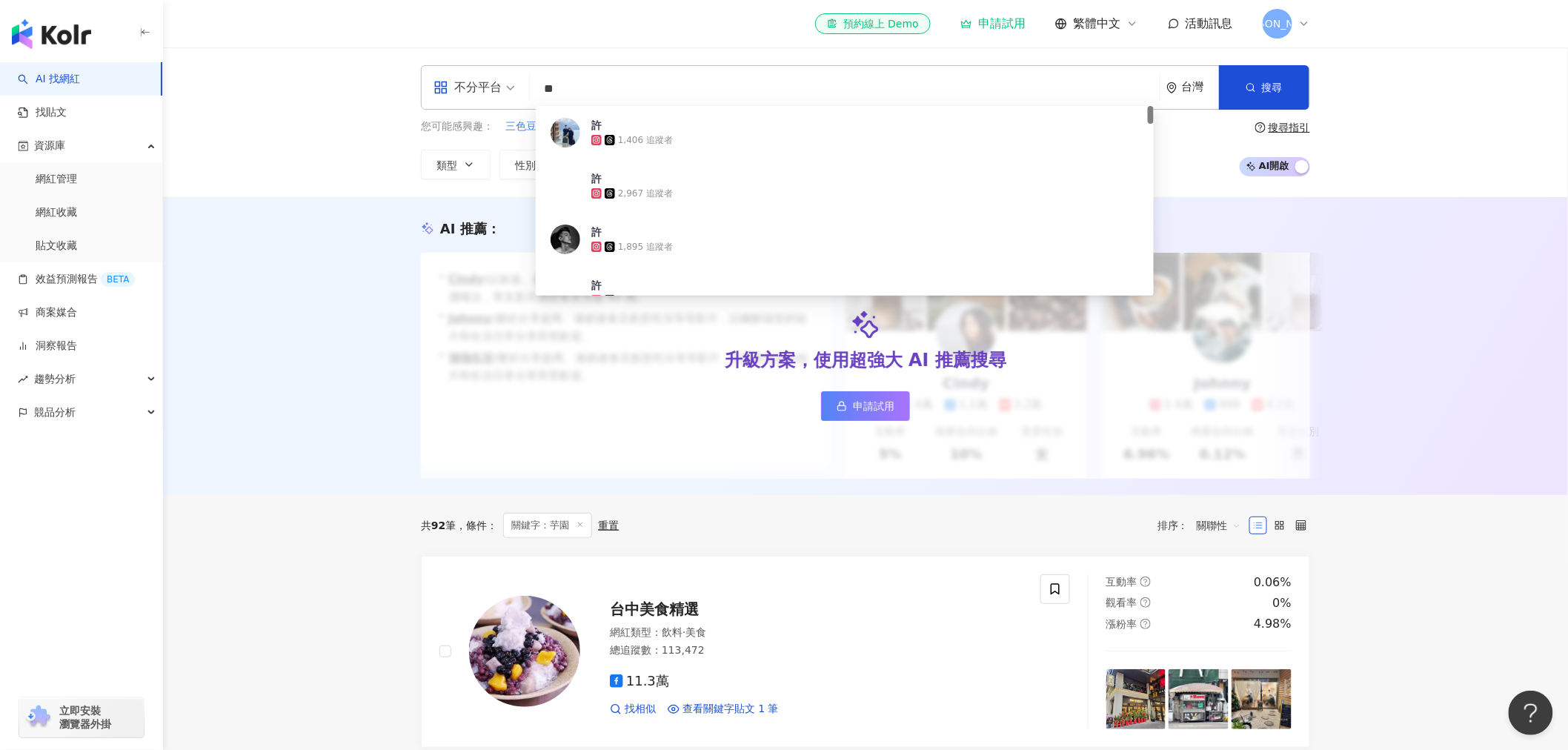
type input "**"
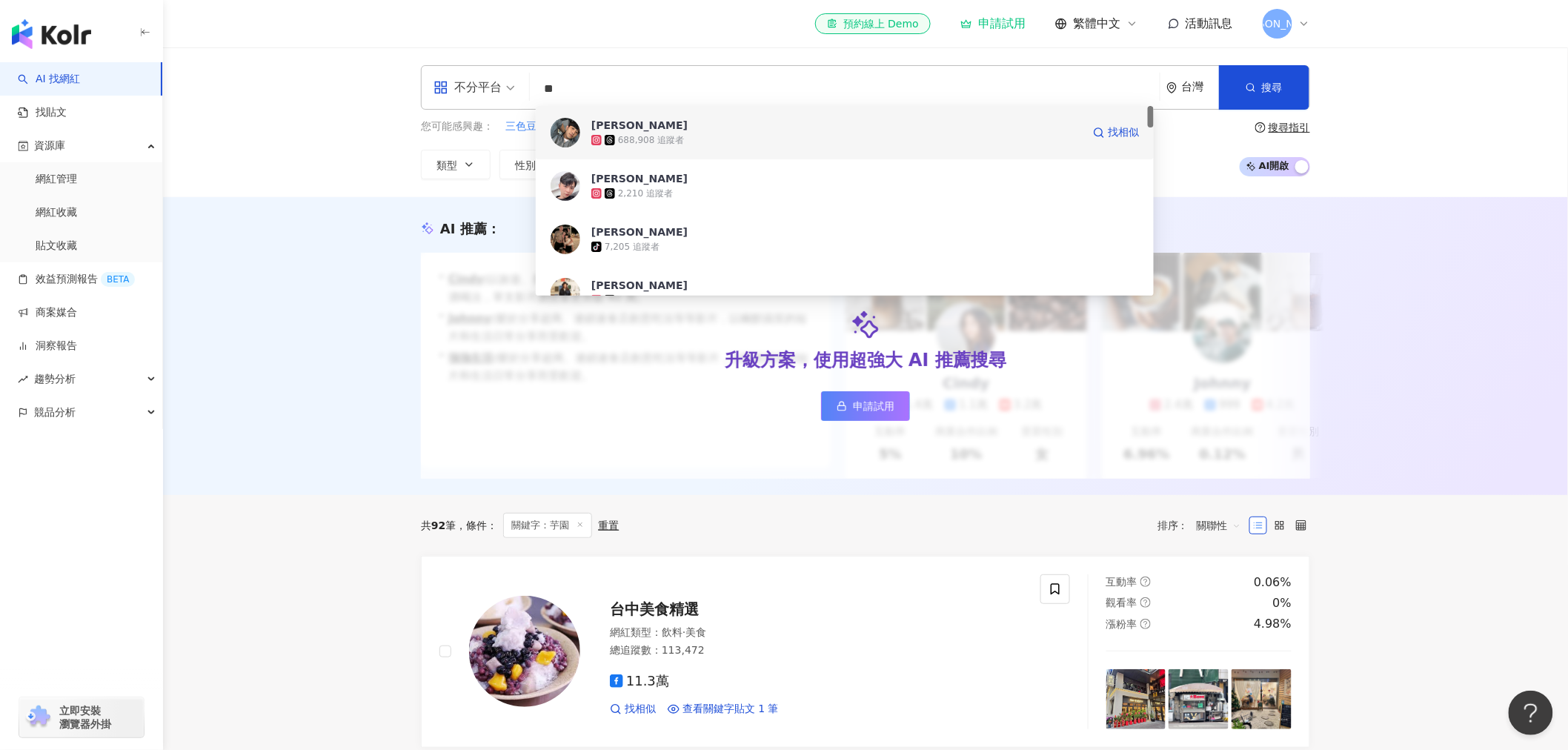
click at [693, 120] on span "許育源" at bounding box center [836, 125] width 491 height 15
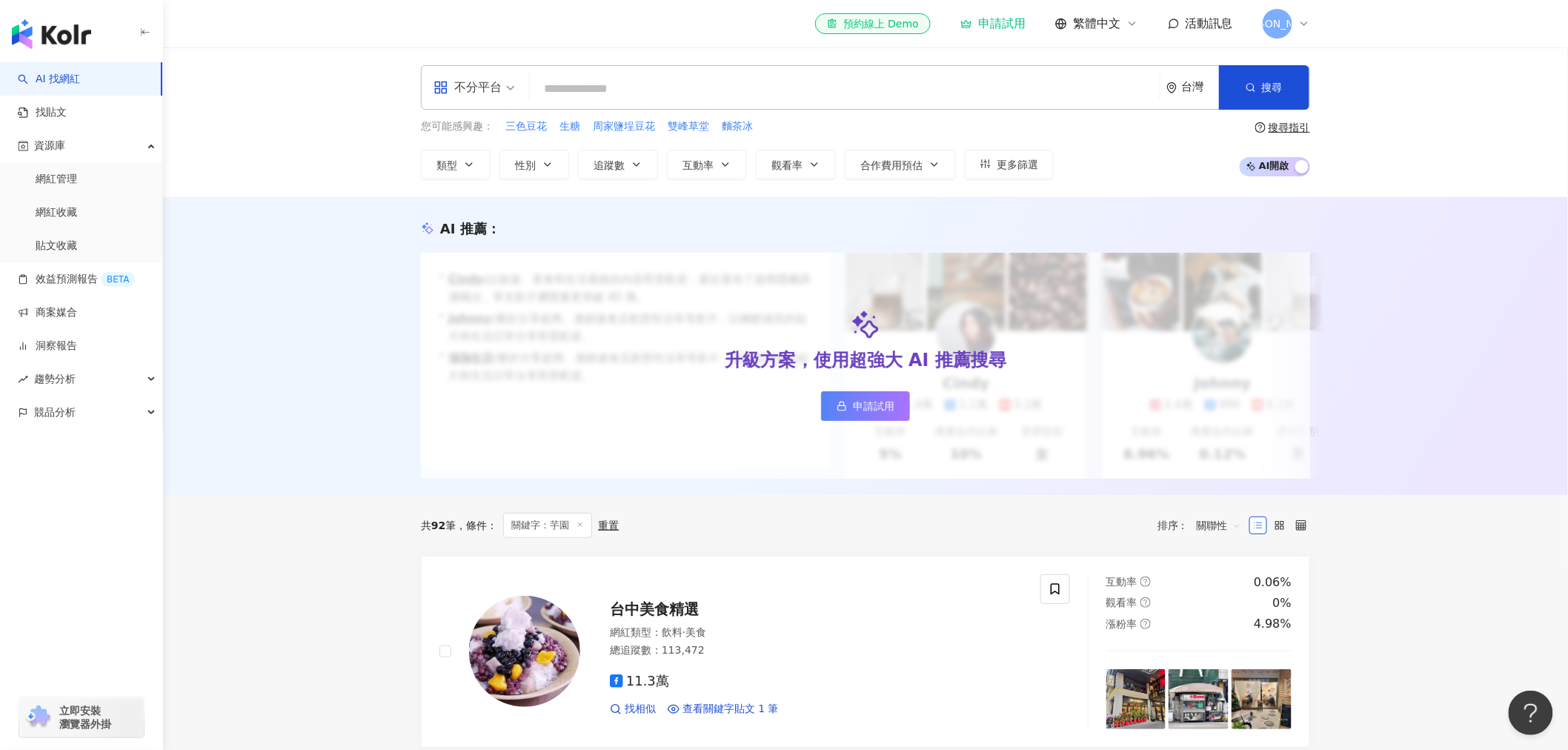
click at [581, 90] on input "search" at bounding box center [845, 89] width 618 height 28
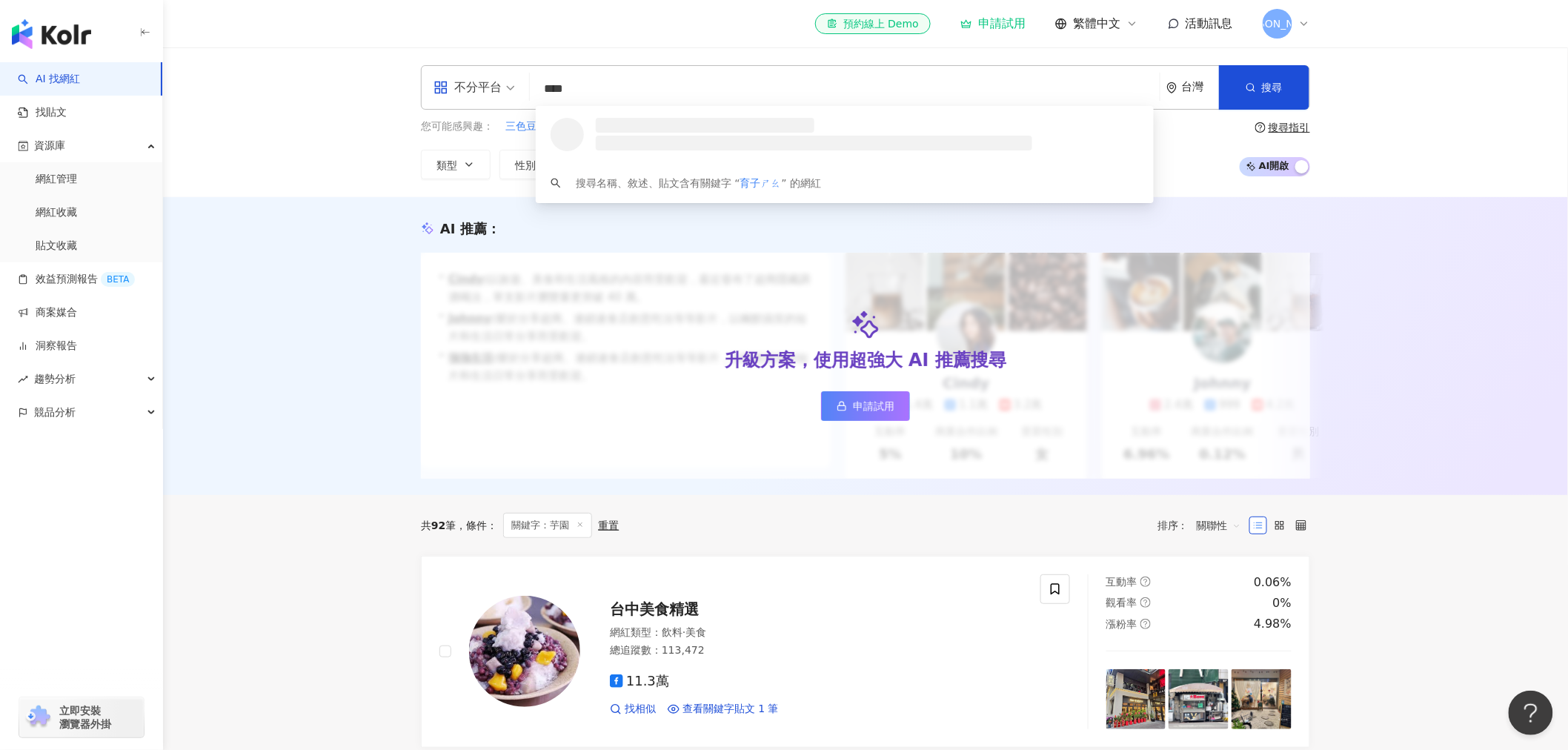
type input "***"
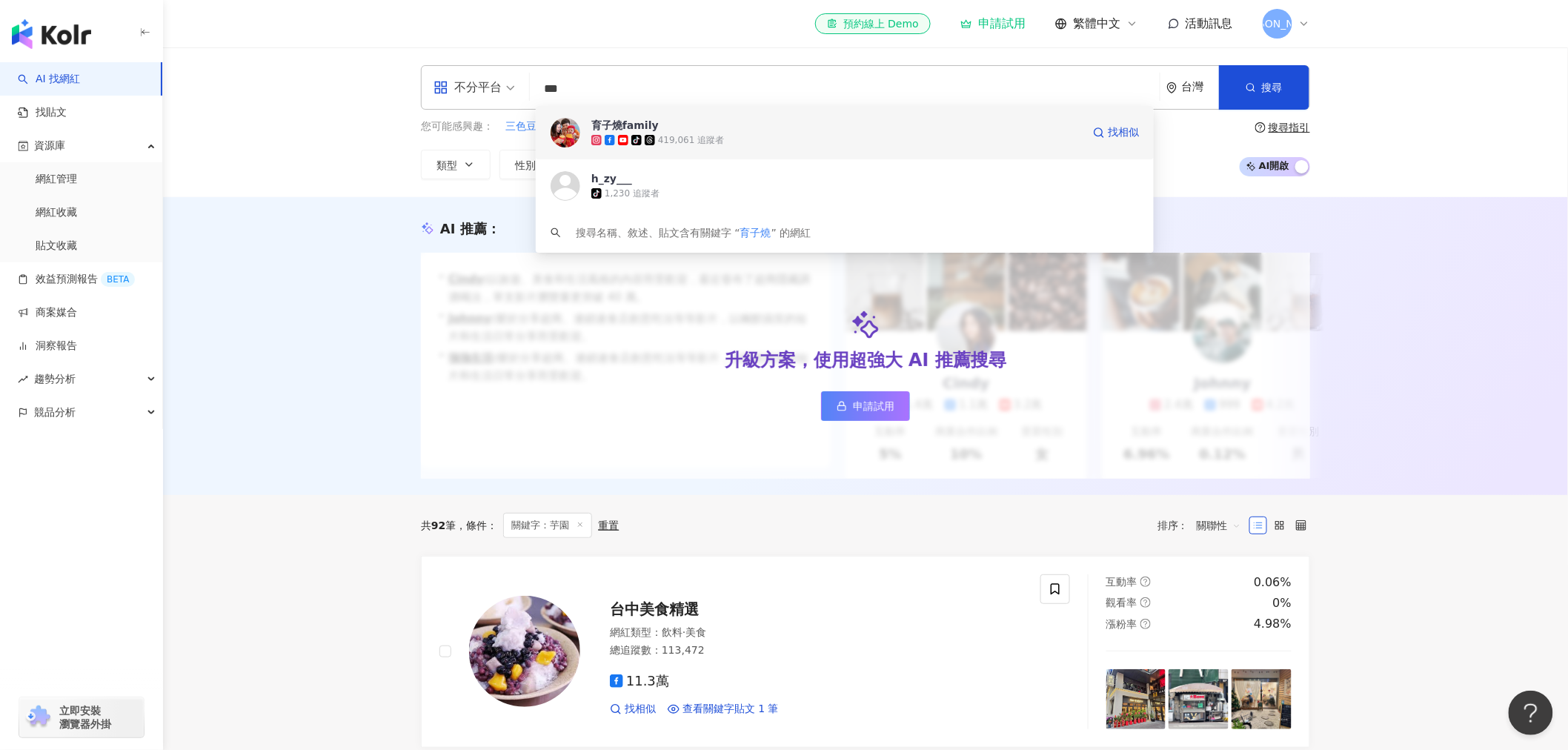
click at [777, 134] on div "tiktok-icon 419,061 追蹤者" at bounding box center [836, 140] width 491 height 15
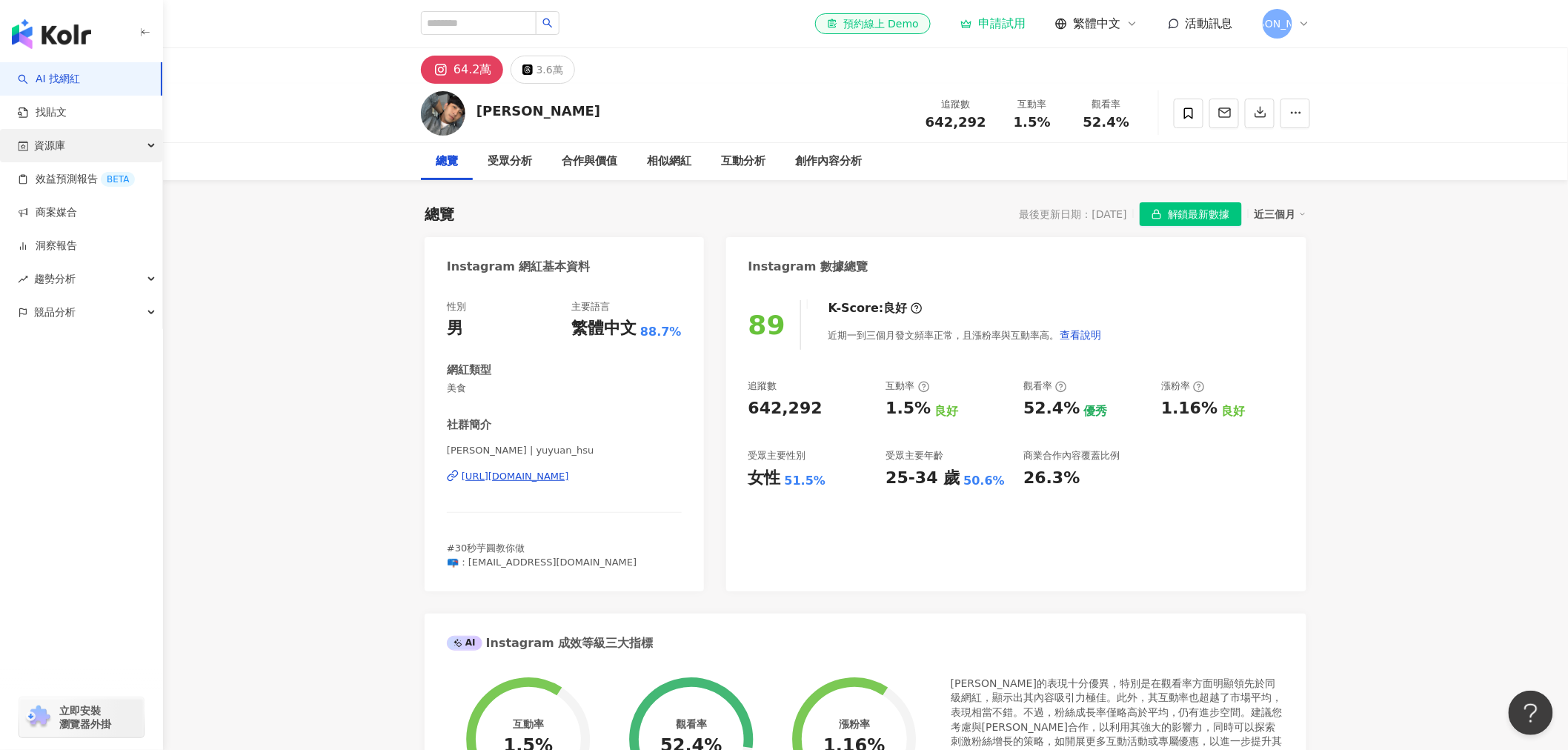
click at [110, 135] on div "資源庫" at bounding box center [81, 145] width 162 height 33
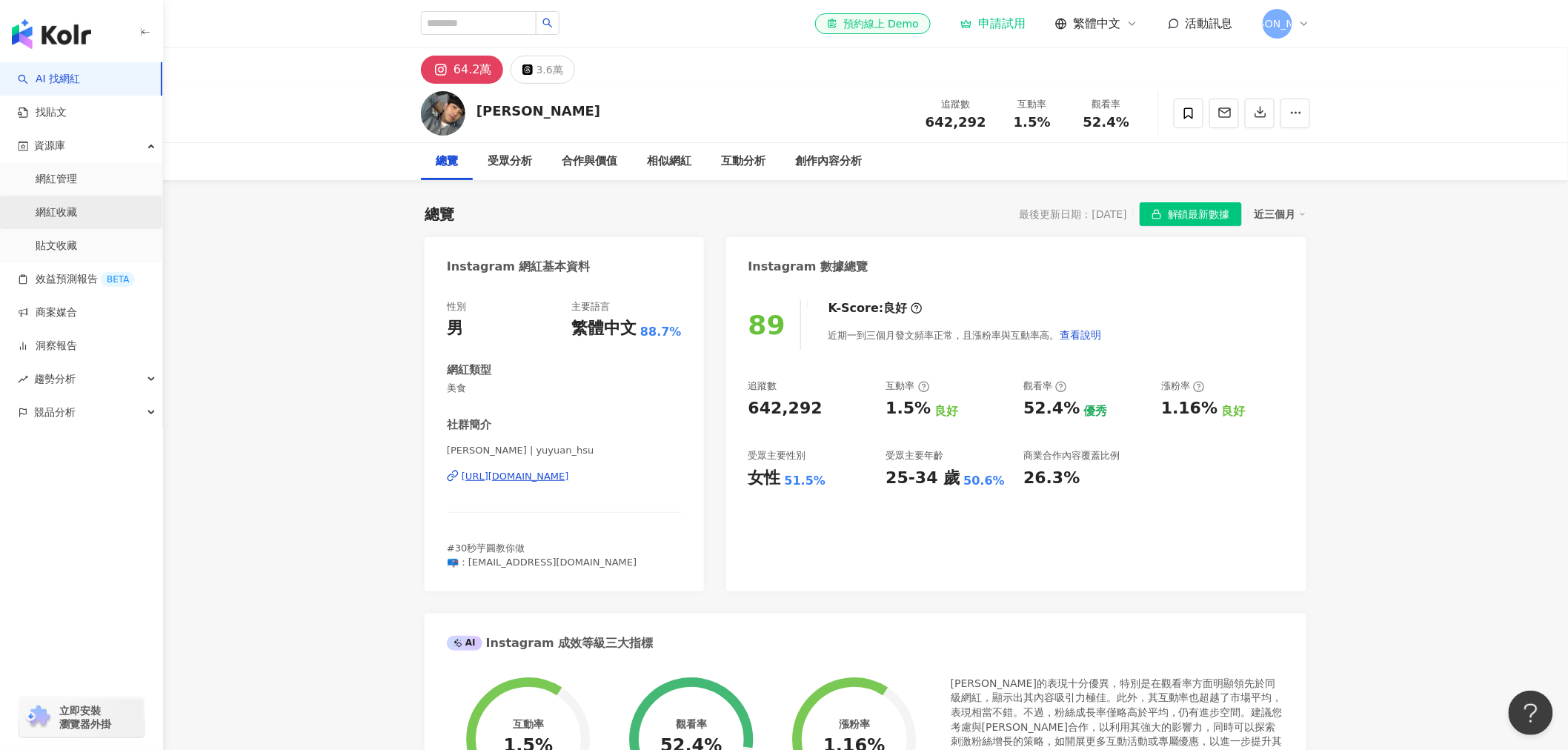
click at [77, 213] on link "網紅收藏" at bounding box center [57, 212] width 42 height 15
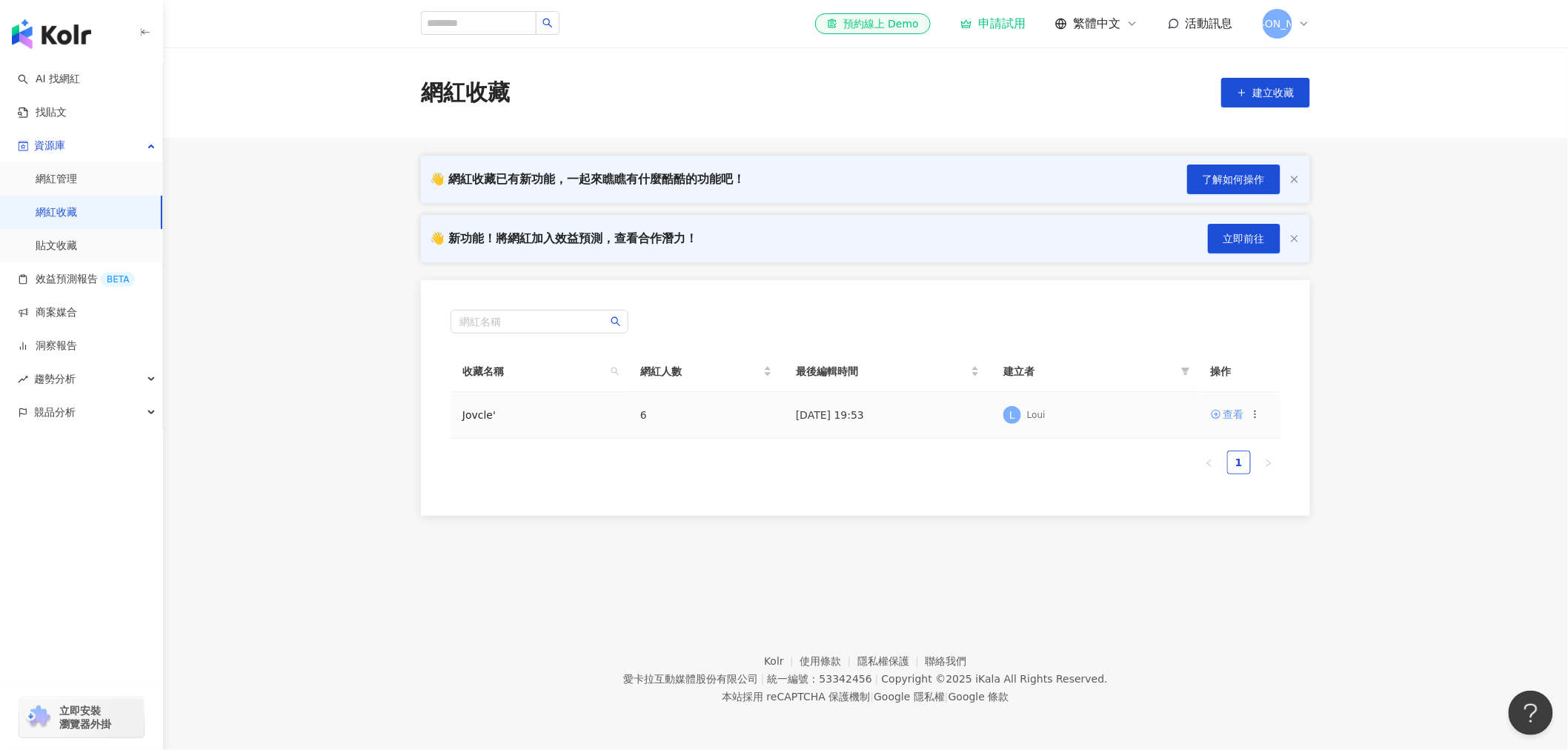
click at [1232, 416] on div "查看" at bounding box center [1233, 414] width 21 height 16
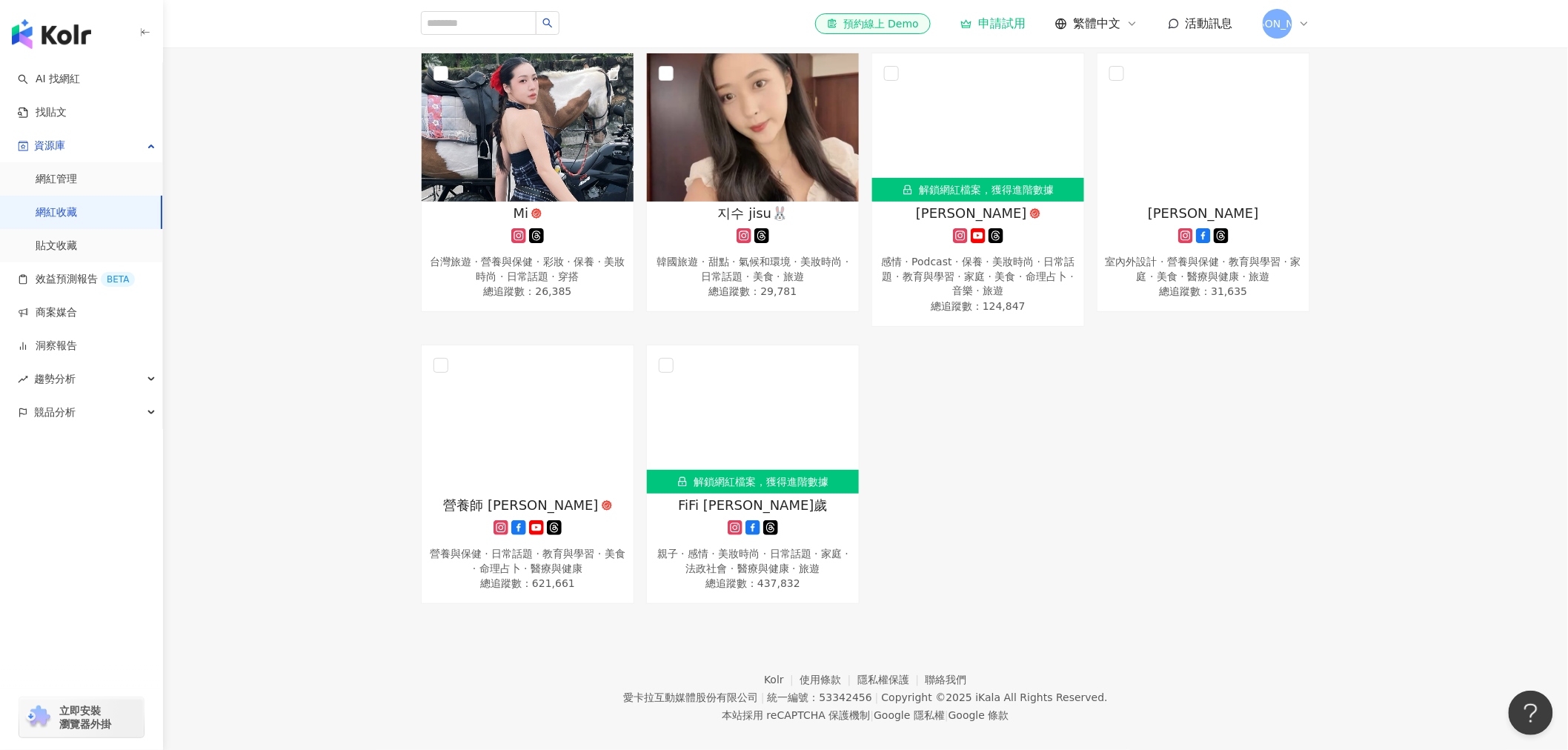
scroll to position [278, 0]
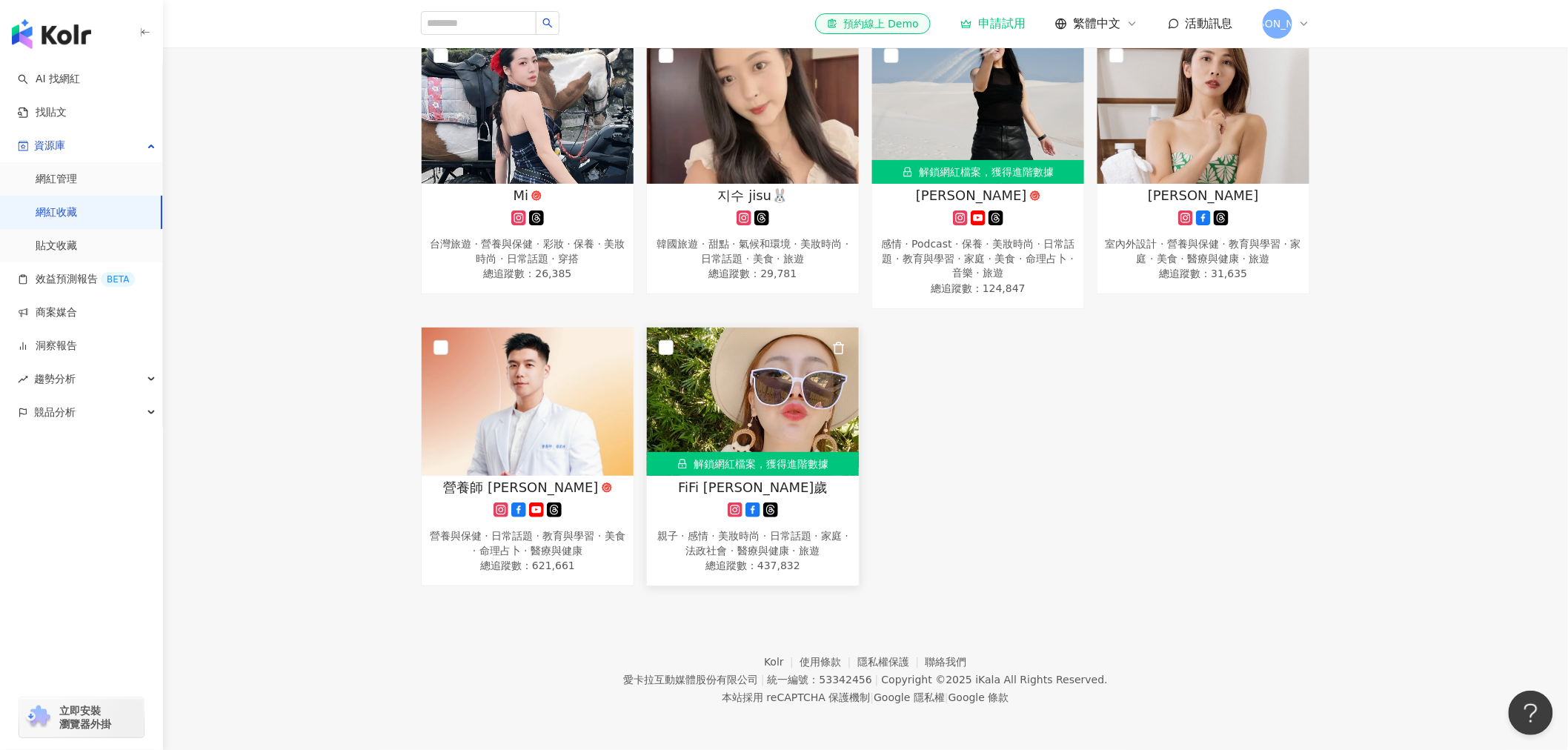
click at [774, 482] on span "FiFi [PERSON_NAME]歲" at bounding box center [753, 487] width 149 height 18
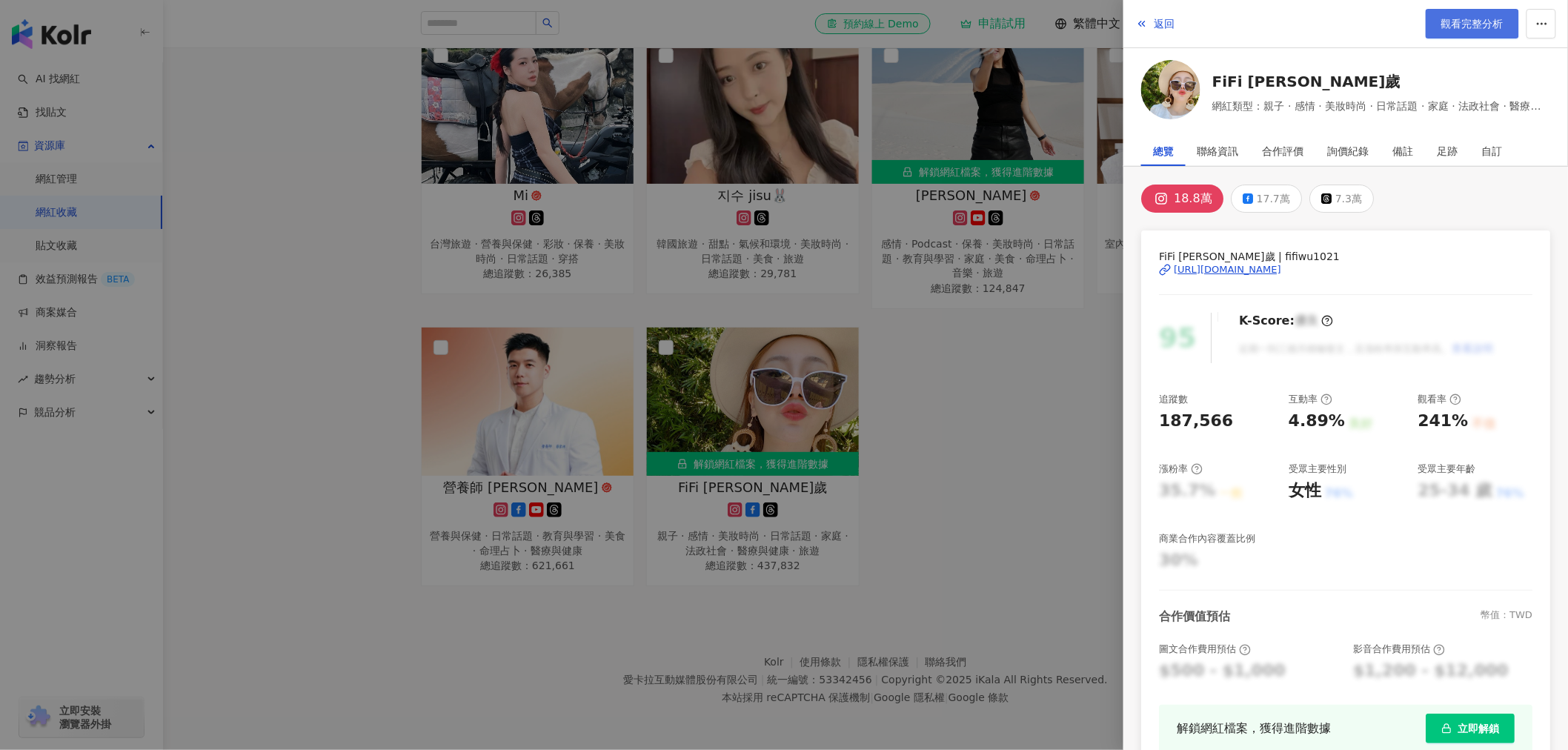
click at [1486, 23] on span "觀看完整分析" at bounding box center [1473, 23] width 62 height 12
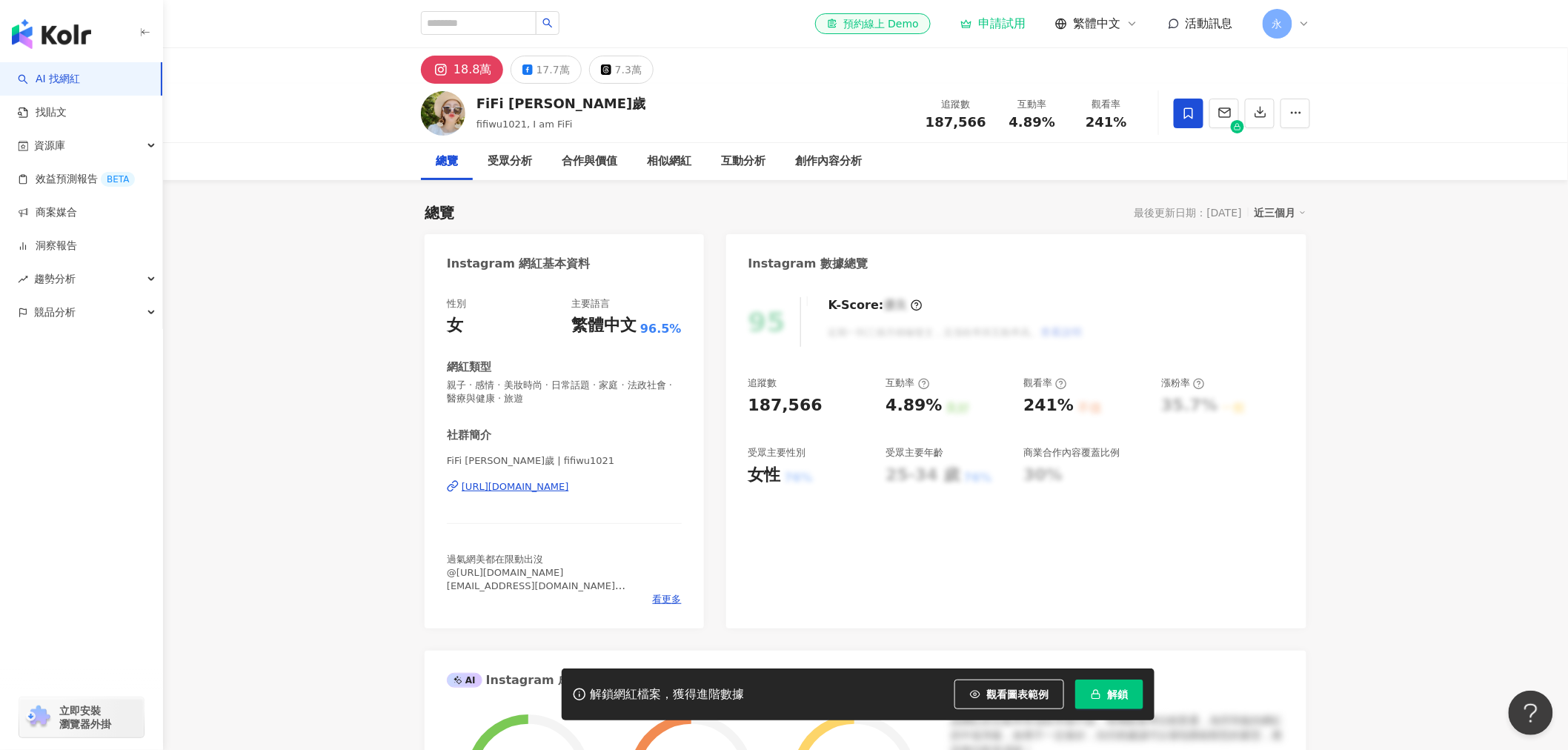
click at [506, 485] on div "[URL][DOMAIN_NAME]" at bounding box center [515, 487] width 107 height 13
